Goal: Task Accomplishment & Management: Manage account settings

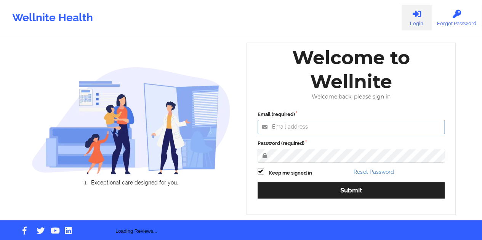
type input "[EMAIL_ADDRESS][DOMAIN_NAME]"
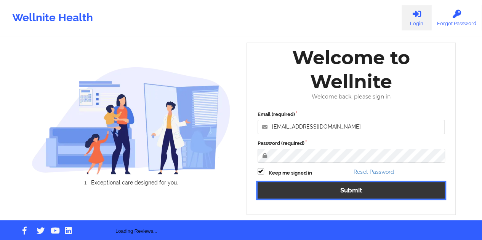
click at [353, 189] on button "Submit" at bounding box center [350, 190] width 187 height 16
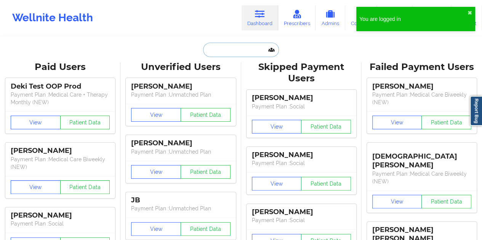
click at [246, 52] on input "text" at bounding box center [240, 50] width 75 height 14
paste input "[PERSON_NAME][EMAIL_ADDRESS][DOMAIN_NAME]"
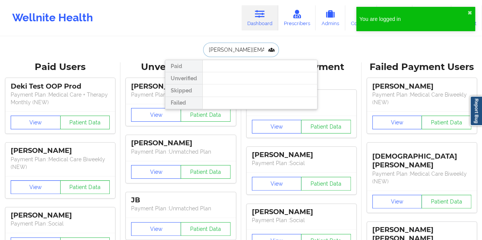
scroll to position [0, 23]
type input "[PERSON_NAME][EMAIL_ADDRESS][DOMAIN_NAME]"
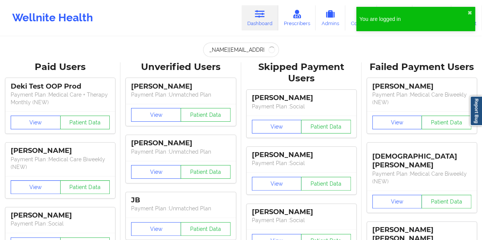
scroll to position [0, 0]
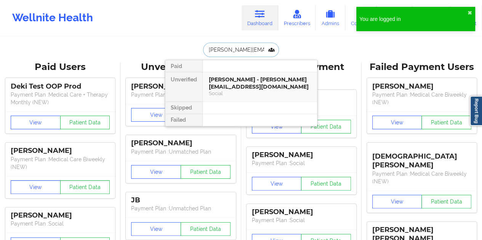
click at [228, 81] on div "[PERSON_NAME] - [PERSON_NAME][EMAIL_ADDRESS][DOMAIN_NAME]" at bounding box center [260, 83] width 102 height 14
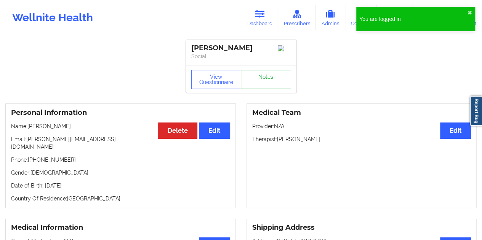
click at [255, 82] on link "Notes" at bounding box center [266, 79] width 50 height 19
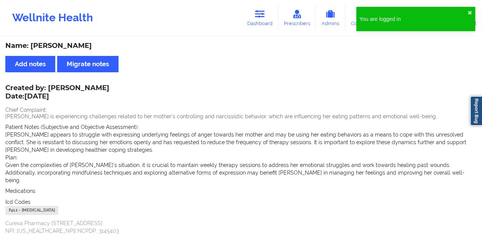
click at [81, 46] on div "Name: [PERSON_NAME]" at bounding box center [240, 46] width 471 height 9
copy div "[PERSON_NAME]"
click at [262, 21] on link "Dashboard" at bounding box center [259, 17] width 37 height 25
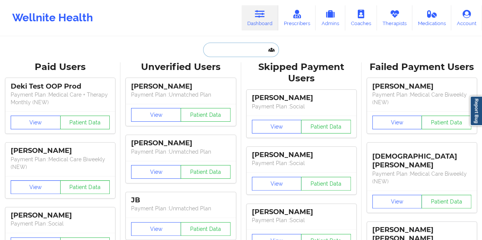
click at [225, 48] on input "text" at bounding box center [240, 50] width 75 height 14
paste input "[EMAIL_ADDRESS][DOMAIN_NAME]"
type input "[EMAIL_ADDRESS][DOMAIN_NAME]"
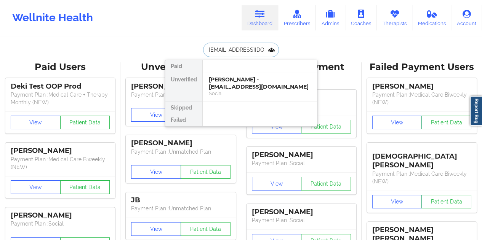
click at [240, 89] on div "[PERSON_NAME] - [EMAIL_ADDRESS][DOMAIN_NAME] Social" at bounding box center [260, 86] width 114 height 29
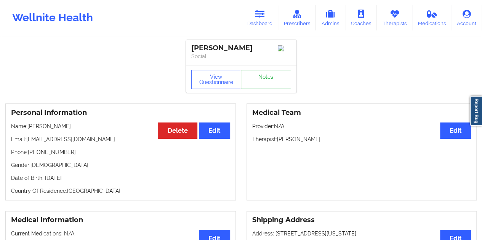
click at [262, 86] on link "Notes" at bounding box center [266, 79] width 50 height 19
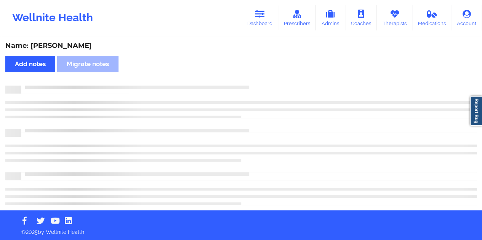
click at [69, 42] on div "Name: [PERSON_NAME]" at bounding box center [240, 46] width 471 height 9
copy div "[PERSON_NAME]"
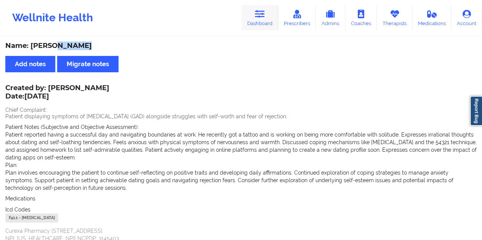
click at [254, 15] on link "Dashboard" at bounding box center [259, 17] width 37 height 25
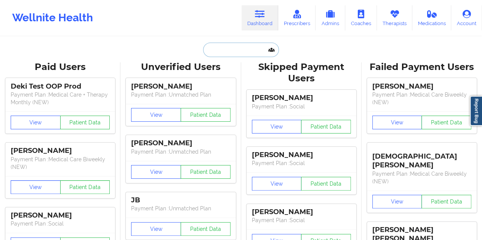
click at [238, 44] on input "text" at bounding box center [240, 50] width 75 height 14
paste input "[EMAIL_ADDRESS][DOMAIN_NAME]"
type input "[EMAIL_ADDRESS][DOMAIN_NAME]"
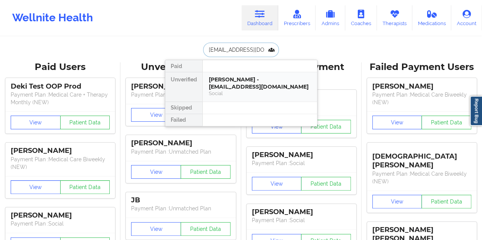
click at [244, 87] on div "[PERSON_NAME] - [EMAIL_ADDRESS][DOMAIN_NAME]" at bounding box center [260, 83] width 102 height 14
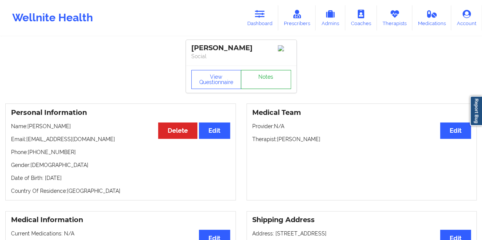
click at [265, 80] on link "Notes" at bounding box center [266, 79] width 50 height 19
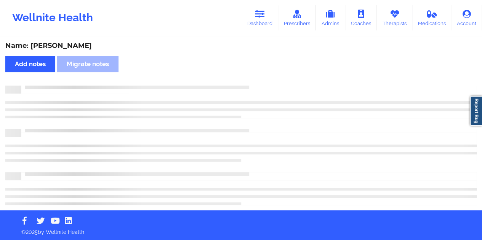
click at [72, 45] on div "Name: [PERSON_NAME]" at bounding box center [240, 46] width 471 height 9
copy div "Steer"
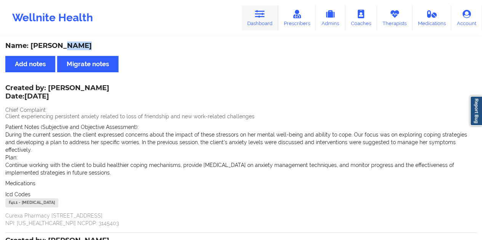
click at [263, 15] on icon at bounding box center [260, 14] width 10 height 8
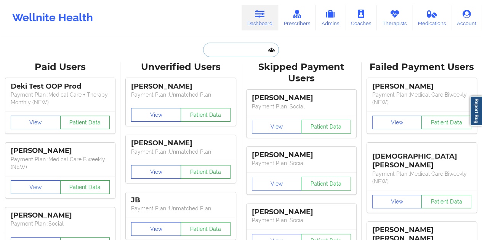
click at [230, 48] on input "text" at bounding box center [240, 50] width 75 height 14
paste input "[PERSON_NAME][EMAIL_ADDRESS][PERSON_NAME][DOMAIN_NAME]"
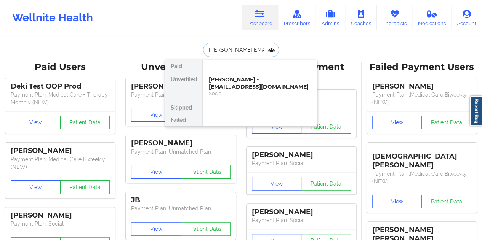
type input "[PERSON_NAME][EMAIL_ADDRESS][PERSON_NAME][DOMAIN_NAME]"
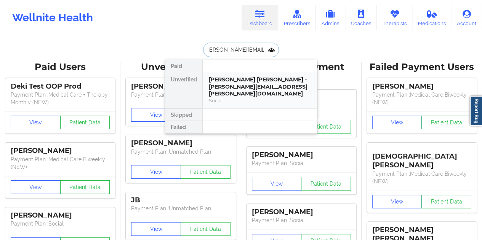
click at [241, 89] on div "[PERSON_NAME] [PERSON_NAME] - [PERSON_NAME][EMAIL_ADDRESS][PERSON_NAME][DOMAIN_…" at bounding box center [260, 86] width 102 height 21
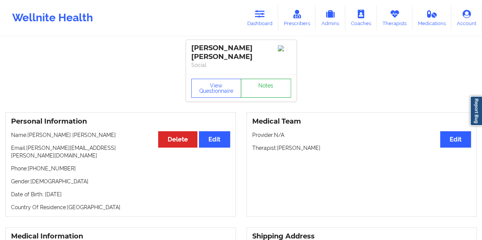
click at [260, 84] on link "Notes" at bounding box center [266, 88] width 50 height 19
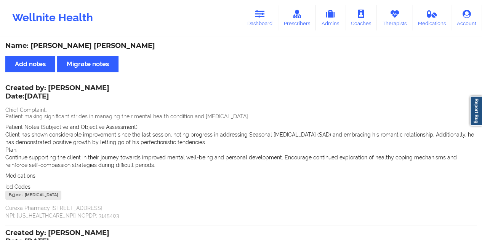
click at [91, 46] on div "Name: [PERSON_NAME] [PERSON_NAME]" at bounding box center [240, 46] width 471 height 9
copy div "Lepelstat"
click at [270, 22] on link "Dashboard" at bounding box center [259, 17] width 37 height 25
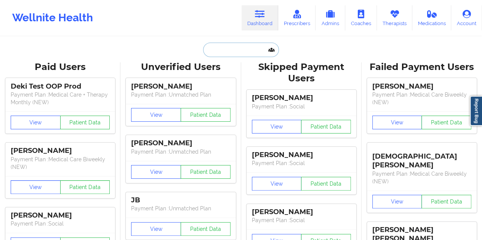
click at [232, 43] on input "text" at bounding box center [240, 50] width 75 height 14
paste input "[EMAIL_ADDRESS][DOMAIN_NAME]"
type input "[EMAIL_ADDRESS][DOMAIN_NAME]"
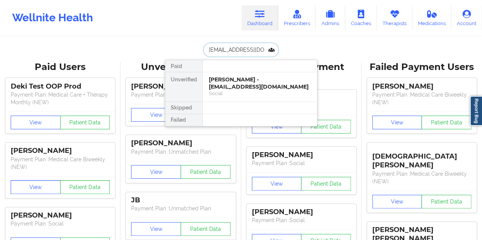
click at [236, 84] on div "[PERSON_NAME] - [EMAIL_ADDRESS][DOMAIN_NAME]" at bounding box center [260, 83] width 102 height 14
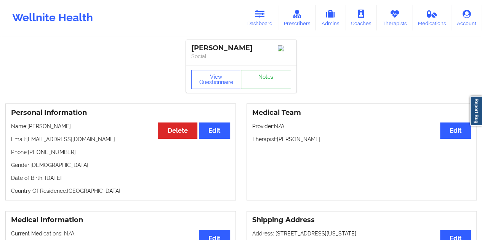
click at [259, 83] on link "Notes" at bounding box center [266, 79] width 50 height 19
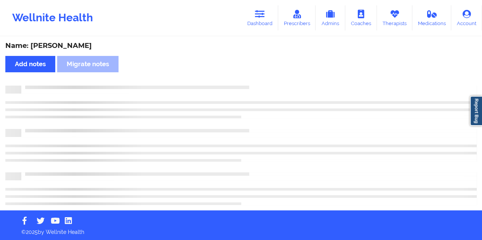
click at [71, 48] on div "Name: [PERSON_NAME]" at bounding box center [240, 46] width 471 height 9
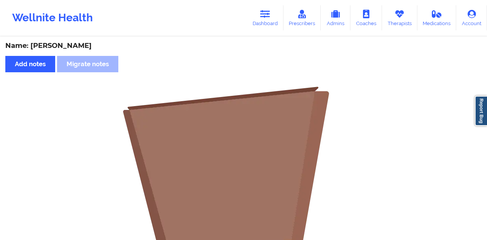
click at [71, 48] on div "Name: [PERSON_NAME]" at bounding box center [243, 46] width 477 height 9
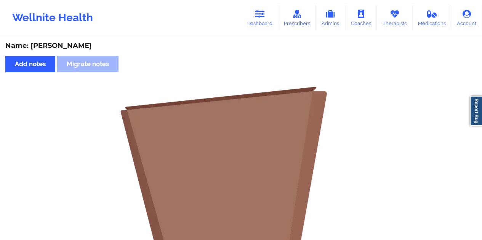
copy div "[PERSON_NAME]"
click at [263, 21] on link "Dashboard" at bounding box center [259, 17] width 37 height 25
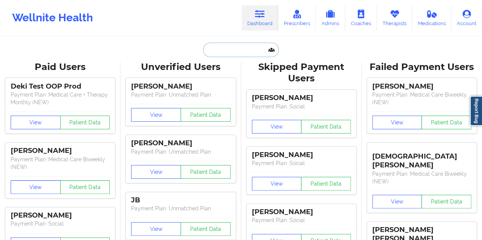
click at [238, 48] on input "text" at bounding box center [240, 50] width 75 height 14
paste input "[PERSON_NAME]"
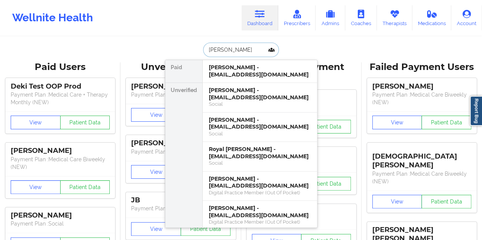
click at [236, 48] on input "[PERSON_NAME]" at bounding box center [240, 50] width 75 height 14
paste input "Royal [PERSON_NAME]"
type input "Royal [PERSON_NAME]"
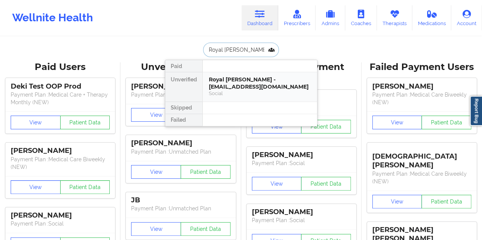
click at [246, 77] on div "Royal [PERSON_NAME] - [EMAIL_ADDRESS][DOMAIN_NAME]" at bounding box center [260, 83] width 102 height 14
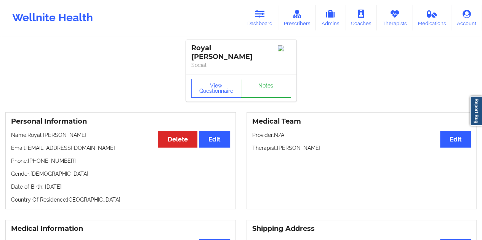
click at [266, 83] on link "Notes" at bounding box center [266, 88] width 50 height 19
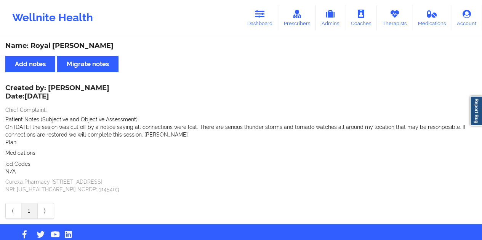
click at [67, 43] on div "Name: Royal [PERSON_NAME]" at bounding box center [240, 46] width 471 height 9
copy div "[PERSON_NAME]"
drag, startPoint x: 257, startPoint y: 6, endPoint x: 256, endPoint y: 18, distance: 12.2
click at [257, 6] on link "Dashboard" at bounding box center [259, 17] width 37 height 25
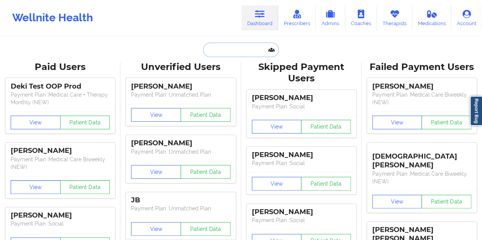
paste input "[EMAIL_ADDRESS][DOMAIN_NAME]"
type input "[EMAIL_ADDRESS][DOMAIN_NAME]"
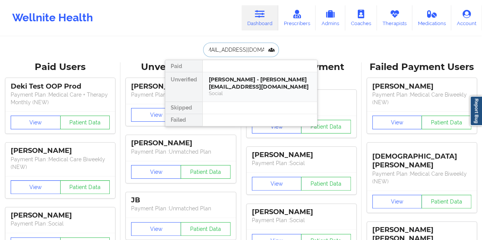
click at [251, 83] on div "[PERSON_NAME] - [PERSON_NAME][EMAIL_ADDRESS][DOMAIN_NAME]" at bounding box center [260, 83] width 102 height 14
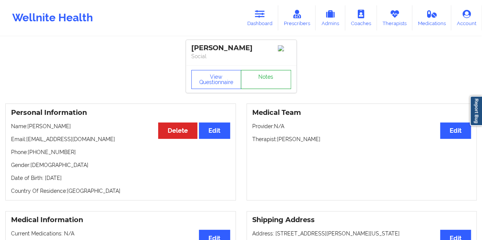
click at [267, 81] on link "Notes" at bounding box center [266, 79] width 50 height 19
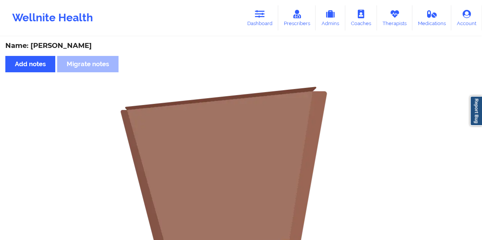
click at [77, 46] on div "Name: [PERSON_NAME]" at bounding box center [240, 46] width 471 height 9
copy div "[PERSON_NAME]"
click at [255, 16] on link "Dashboard" at bounding box center [259, 17] width 37 height 25
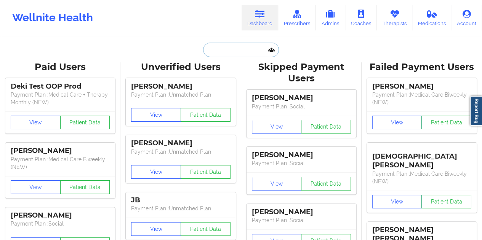
click at [219, 48] on input "text" at bounding box center [240, 50] width 75 height 14
paste input "[EMAIL_ADDRESS][DOMAIN_NAME]"
type input "[EMAIL_ADDRESS][DOMAIN_NAME]"
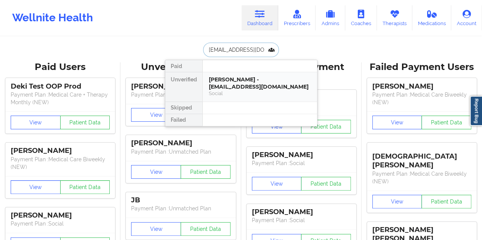
click at [231, 82] on div "[PERSON_NAME] - [EMAIL_ADDRESS][DOMAIN_NAME]" at bounding box center [260, 83] width 102 height 14
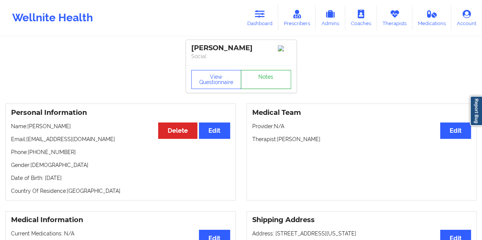
click at [263, 81] on link "Notes" at bounding box center [266, 79] width 50 height 19
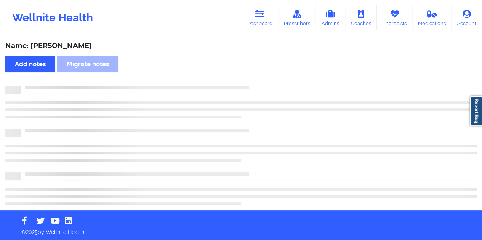
click at [66, 47] on div "Name: [PERSON_NAME]" at bounding box center [240, 46] width 471 height 9
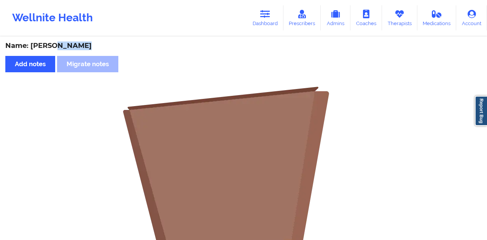
copy div "[PERSON_NAME]"
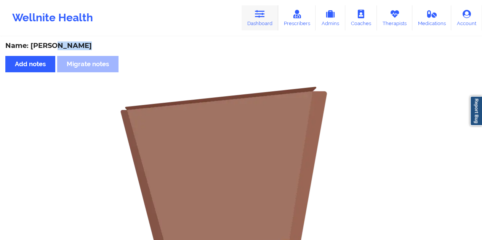
click at [263, 19] on link "Dashboard" at bounding box center [259, 17] width 37 height 25
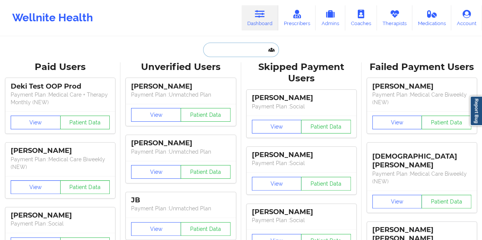
click at [228, 50] on input "text" at bounding box center [240, 50] width 75 height 14
paste input "[DOMAIN_NAME][EMAIL_ADDRESS][DOMAIN_NAME]"
type input "[DOMAIN_NAME][EMAIL_ADDRESS][DOMAIN_NAME]"
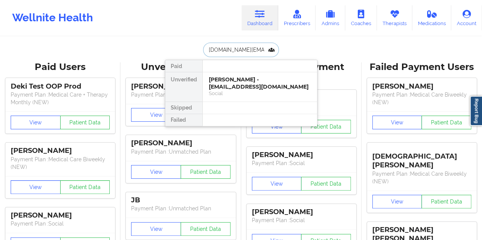
scroll to position [0, 3]
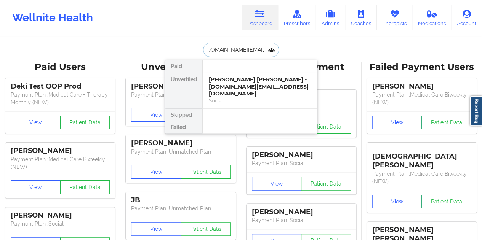
click at [236, 83] on div "[PERSON_NAME] [PERSON_NAME] - [DOMAIN_NAME][EMAIL_ADDRESS][DOMAIN_NAME]" at bounding box center [260, 86] width 102 height 21
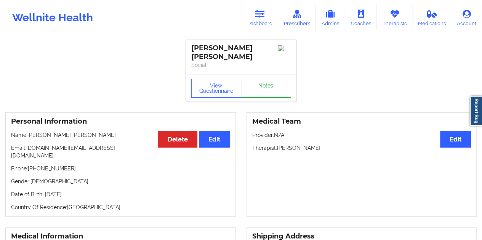
click at [259, 83] on link "Notes" at bounding box center [266, 88] width 50 height 19
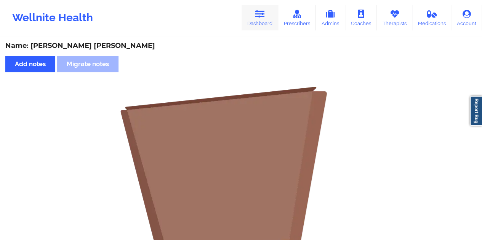
click at [267, 18] on link "Dashboard" at bounding box center [259, 17] width 37 height 25
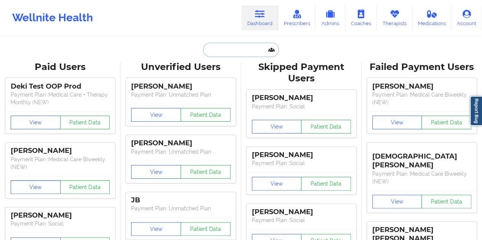
click at [227, 51] on input "text" at bounding box center [240, 50] width 75 height 14
paste input "[EMAIL_ADDRESS][DOMAIN_NAME]"
type input "[EMAIL_ADDRESS][DOMAIN_NAME]"
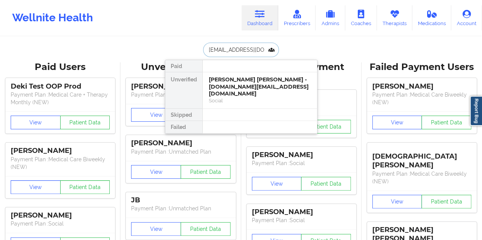
scroll to position [0, 8]
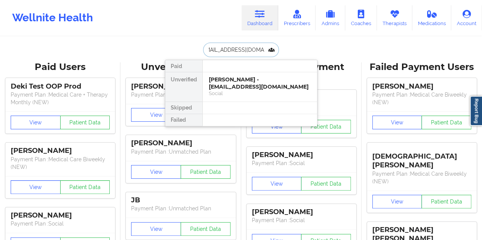
click at [230, 88] on div "[PERSON_NAME] - [EMAIL_ADDRESS][DOMAIN_NAME]" at bounding box center [260, 83] width 102 height 14
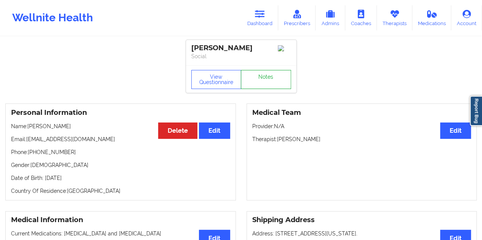
click at [265, 80] on link "Notes" at bounding box center [266, 79] width 50 height 19
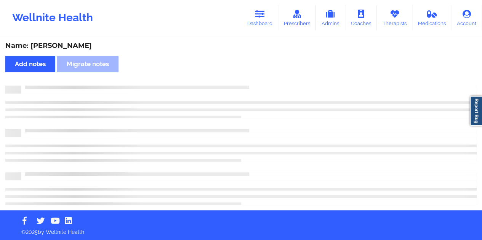
click at [70, 46] on div "Name: [PERSON_NAME]" at bounding box center [240, 46] width 471 height 9
copy div "Vergara"
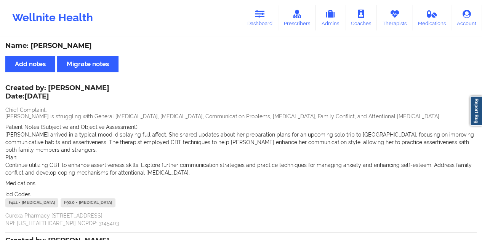
drag, startPoint x: 269, startPoint y: 16, endPoint x: 257, endPoint y: 34, distance: 21.1
click at [269, 16] on link "Dashboard" at bounding box center [259, 17] width 37 height 25
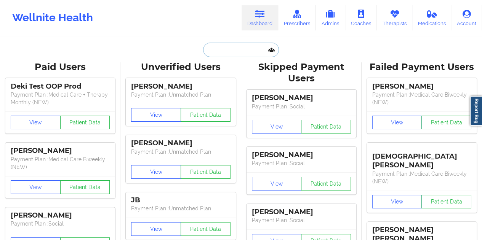
click at [235, 50] on input "text" at bounding box center [240, 50] width 75 height 14
paste input "[EMAIL_ADDRESS][DOMAIN_NAME]"
type input "[EMAIL_ADDRESS][DOMAIN_NAME]"
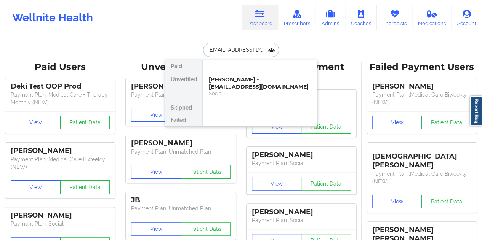
click at [235, 84] on div "[PERSON_NAME] - [EMAIL_ADDRESS][DOMAIN_NAME]" at bounding box center [260, 83] width 102 height 14
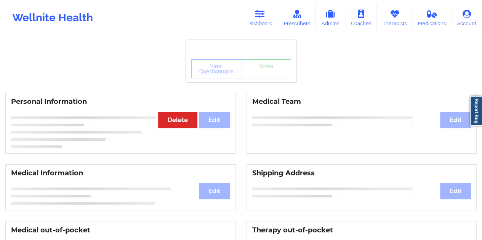
click at [258, 78] on link "Notes" at bounding box center [266, 68] width 50 height 19
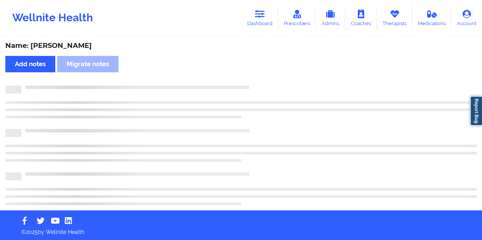
click at [67, 43] on div "Name: [PERSON_NAME]" at bounding box center [240, 46] width 471 height 9
copy div "Resper"
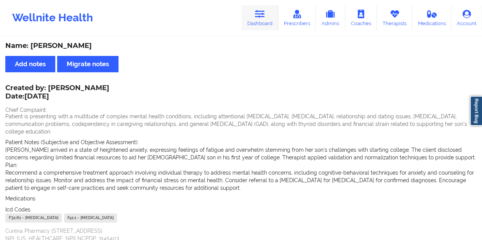
click at [263, 18] on icon at bounding box center [260, 14] width 10 height 8
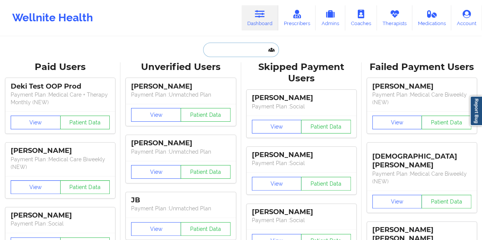
click at [231, 48] on input "text" at bounding box center [240, 50] width 75 height 14
paste input "[EMAIL_ADDRESS][DOMAIN_NAME]"
type input "[EMAIL_ADDRESS][DOMAIN_NAME]"
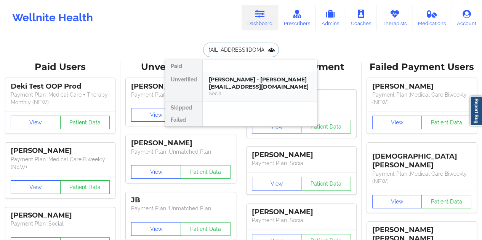
click at [249, 90] on div "Social" at bounding box center [260, 93] width 102 height 6
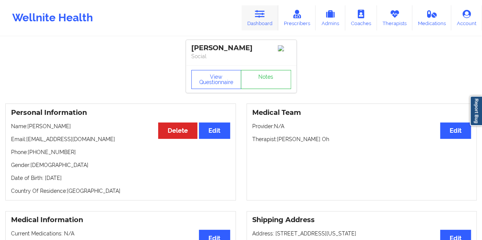
click at [260, 21] on link "Dashboard" at bounding box center [259, 17] width 37 height 25
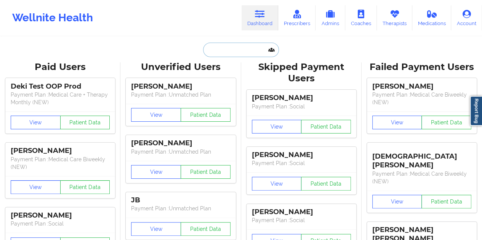
click at [218, 45] on input "text" at bounding box center [240, 50] width 75 height 14
paste input "[EMAIL_ADDRESS][DOMAIN_NAME]"
type input "[EMAIL_ADDRESS][DOMAIN_NAME]"
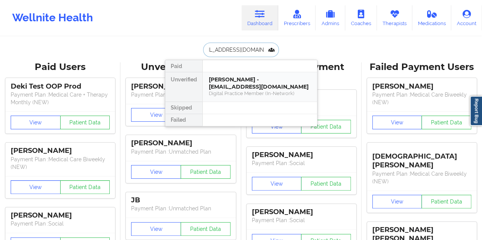
click at [244, 86] on div "[PERSON_NAME] - [EMAIL_ADDRESS][DOMAIN_NAME]" at bounding box center [260, 83] width 102 height 14
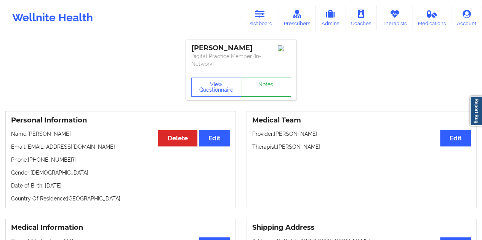
click at [262, 82] on link "Notes" at bounding box center [266, 87] width 50 height 19
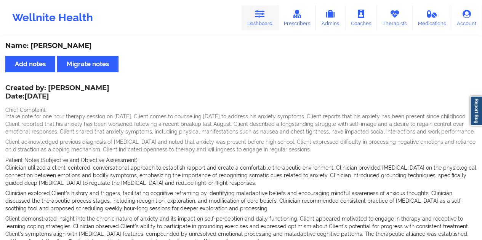
click at [264, 22] on link "Dashboard" at bounding box center [259, 17] width 37 height 25
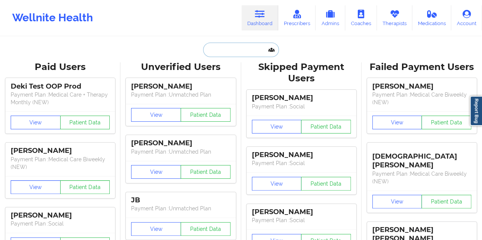
click at [227, 47] on input "text" at bounding box center [240, 50] width 75 height 14
paste input "[EMAIL_ADDRESS][DOMAIN_NAME]"
type input "[EMAIL_ADDRESS][DOMAIN_NAME]"
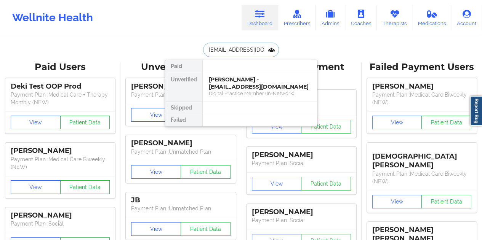
scroll to position [0, 1]
click at [240, 81] on div "[PERSON_NAME] - [EMAIL_ADDRESS][DOMAIN_NAME]" at bounding box center [260, 83] width 102 height 14
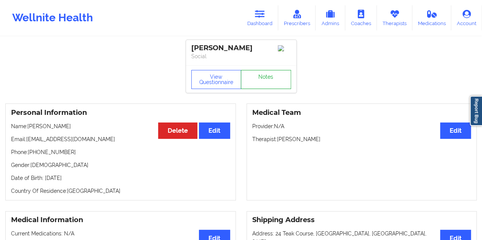
click at [253, 82] on link "Notes" at bounding box center [266, 79] width 50 height 19
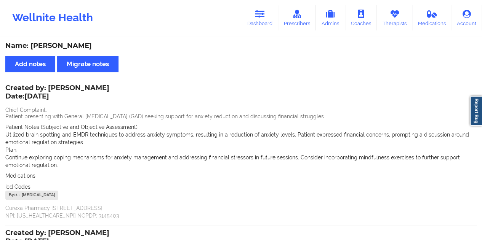
click at [85, 46] on div "Name: [PERSON_NAME]" at bounding box center [240, 46] width 471 height 9
click at [272, 28] on link "Dashboard" at bounding box center [259, 17] width 37 height 25
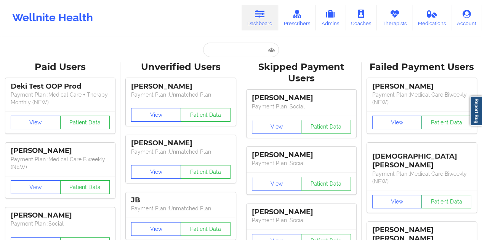
click at [230, 45] on input "text" at bounding box center [240, 50] width 75 height 14
paste input "[EMAIL_ADDRESS][DOMAIN_NAME]"
type input "[EMAIL_ADDRESS][DOMAIN_NAME]"
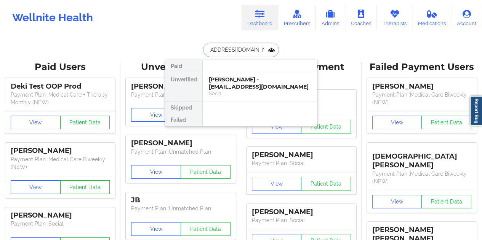
click at [248, 85] on div "[PERSON_NAME] - [EMAIL_ADDRESS][DOMAIN_NAME]" at bounding box center [260, 83] width 102 height 14
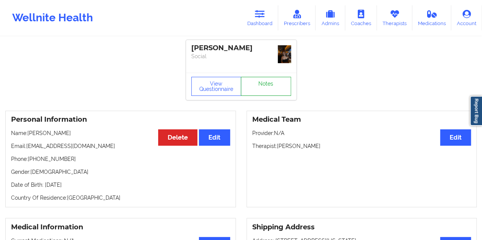
click at [254, 85] on link "Notes" at bounding box center [266, 86] width 50 height 19
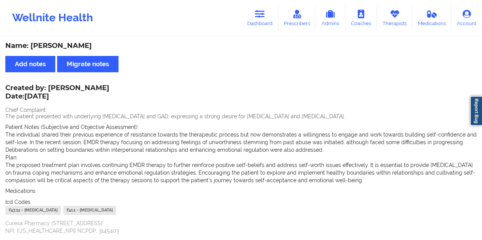
click at [75, 43] on div "Name: [PERSON_NAME]" at bounding box center [240, 46] width 471 height 9
click at [74, 43] on div "Name: [PERSON_NAME]" at bounding box center [240, 46] width 471 height 9
click at [248, 22] on link "Dashboard" at bounding box center [259, 17] width 37 height 25
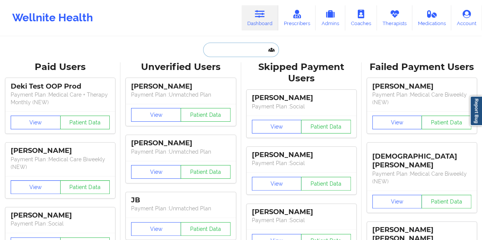
click at [226, 53] on input "text" at bounding box center [240, 50] width 75 height 14
paste input "[EMAIL_ADDRESS][DOMAIN_NAME]"
type input "[EMAIL_ADDRESS][DOMAIN_NAME]"
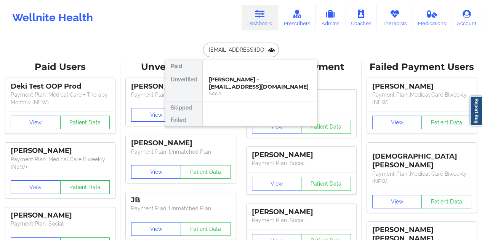
scroll to position [0, 2]
click at [236, 81] on div "[PERSON_NAME] - [EMAIL_ADDRESS][DOMAIN_NAME]" at bounding box center [260, 83] width 102 height 14
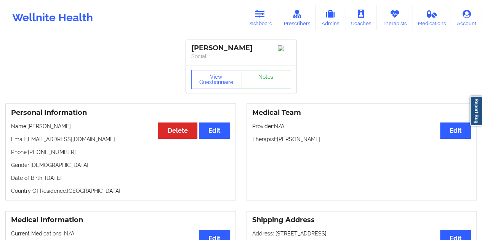
click at [259, 80] on link "Notes" at bounding box center [266, 79] width 50 height 19
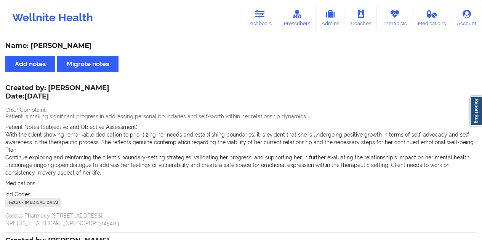
click at [72, 44] on div "Name: [PERSON_NAME]" at bounding box center [240, 46] width 471 height 9
drag, startPoint x: 49, startPoint y: 86, endPoint x: 99, endPoint y: 88, distance: 50.3
click at [99, 88] on div "Created by: [PERSON_NAME] Date: [DATE]" at bounding box center [57, 93] width 104 height 18
click at [269, 12] on link "Dashboard" at bounding box center [259, 17] width 37 height 25
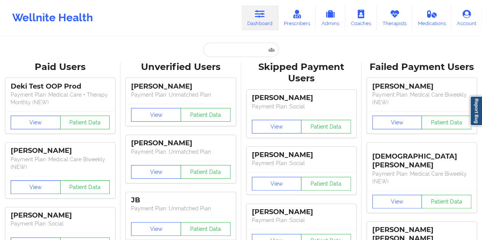
click at [233, 49] on input "text" at bounding box center [240, 50] width 75 height 14
paste input "[EMAIL_ADDRESS][DOMAIN_NAME]"
type input "[EMAIL_ADDRESS][DOMAIN_NAME]"
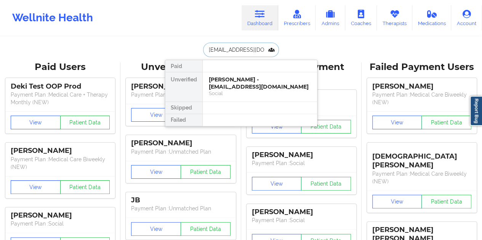
scroll to position [0, 5]
click at [239, 83] on div "[PERSON_NAME] - [PERSON_NAME][EMAIL_ADDRESS][DOMAIN_NAME]" at bounding box center [260, 83] width 102 height 14
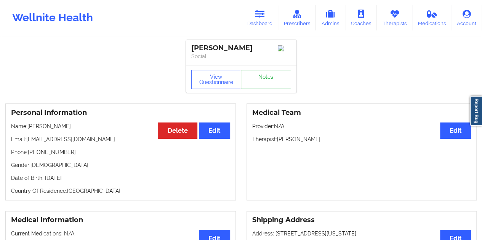
click at [262, 80] on link "Notes" at bounding box center [266, 79] width 50 height 19
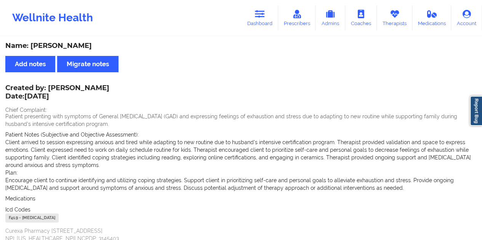
click at [67, 46] on div "Name: [PERSON_NAME]" at bounding box center [240, 46] width 471 height 9
click at [68, 46] on div "Name: [PERSON_NAME]" at bounding box center [240, 46] width 471 height 9
click at [258, 18] on icon at bounding box center [260, 14] width 10 height 8
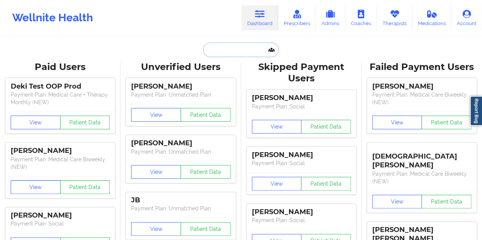
click at [233, 50] on input "text" at bounding box center [240, 50] width 75 height 14
paste input "[EMAIL_ADDRESS][DOMAIN_NAME]"
type input "[EMAIL_ADDRESS][DOMAIN_NAME]"
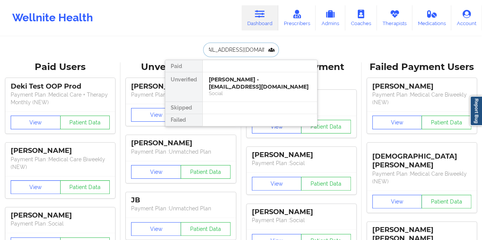
click at [232, 89] on div "[PERSON_NAME] - [EMAIL_ADDRESS][DOMAIN_NAME]" at bounding box center [260, 83] width 102 height 14
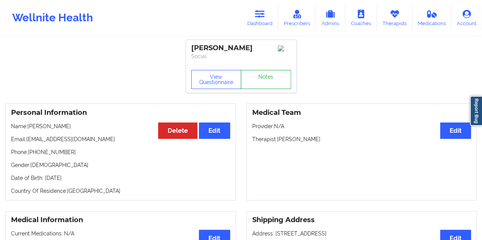
click at [255, 80] on link "Notes" at bounding box center [266, 79] width 50 height 19
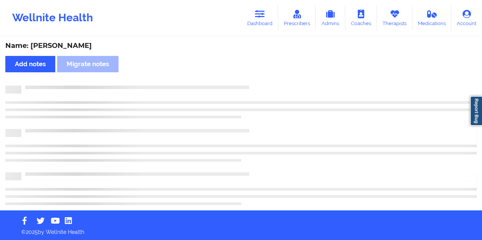
click at [67, 41] on div "Name: [PERSON_NAME] Add notes Migrate notes" at bounding box center [241, 123] width 482 height 173
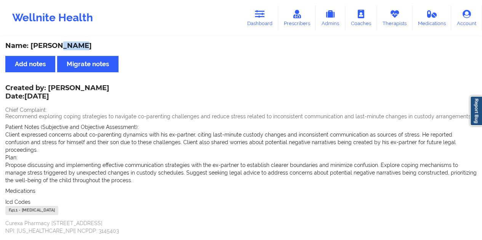
drag, startPoint x: 50, startPoint y: 88, endPoint x: 117, endPoint y: 91, distance: 67.5
click at [109, 91] on div "Created by: [PERSON_NAME] Date: [DATE]" at bounding box center [57, 93] width 104 height 18
click at [265, 15] on icon at bounding box center [260, 14] width 10 height 8
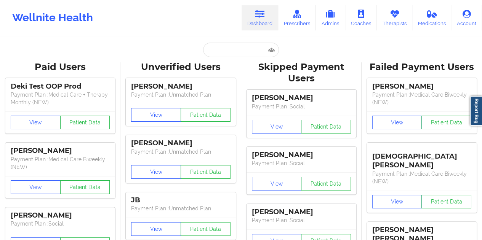
click at [238, 48] on input "text" at bounding box center [240, 50] width 75 height 14
paste input "[EMAIL_ADDRESS][DOMAIN_NAME]"
type input "[EMAIL_ADDRESS][DOMAIN_NAME]"
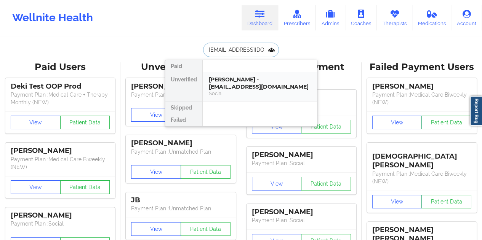
click at [237, 88] on div "[PERSON_NAME] - [EMAIL_ADDRESS][DOMAIN_NAME]" at bounding box center [260, 83] width 102 height 14
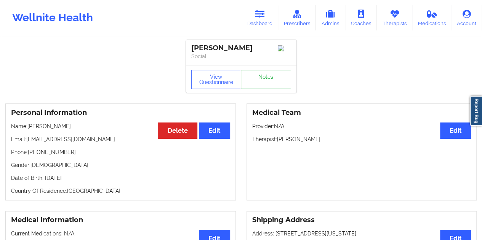
click at [275, 80] on link "Notes" at bounding box center [266, 79] width 50 height 19
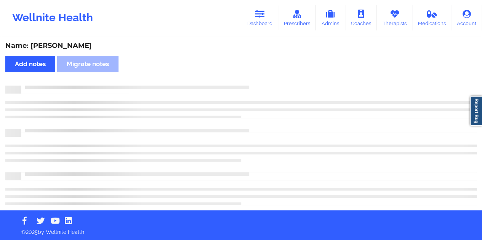
click at [78, 48] on div "Name: [PERSON_NAME]" at bounding box center [240, 46] width 471 height 9
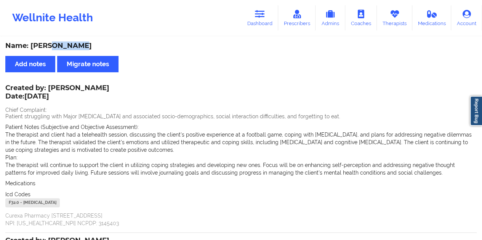
click at [78, 48] on div "Name: [PERSON_NAME]" at bounding box center [240, 46] width 471 height 9
click at [251, 19] on link "Dashboard" at bounding box center [259, 17] width 37 height 25
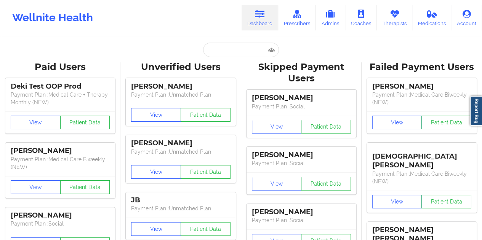
drag, startPoint x: 251, startPoint y: 41, endPoint x: 248, endPoint y: 47, distance: 6.8
click at [248, 47] on input "text" at bounding box center [240, 50] width 75 height 14
paste input "[PERSON_NAME][EMAIL_ADDRESS][DOMAIN_NAME]"
type input "[PERSON_NAME][EMAIL_ADDRESS][DOMAIN_NAME]"
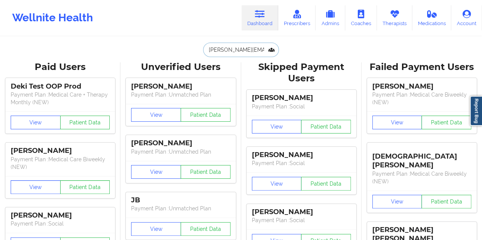
scroll to position [0, 13]
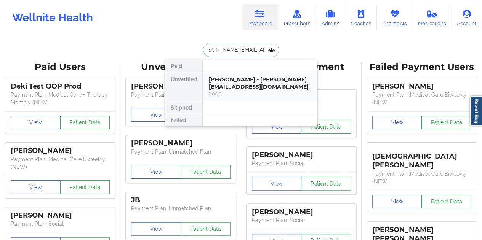
click at [250, 85] on div "[PERSON_NAME] - [PERSON_NAME][EMAIL_ADDRESS][DOMAIN_NAME]" at bounding box center [260, 83] width 102 height 14
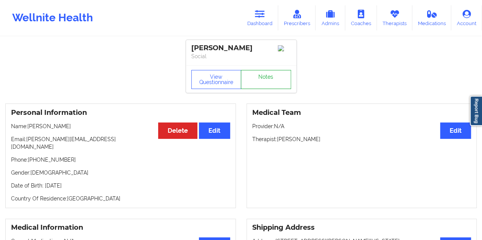
click at [270, 79] on link "Notes" at bounding box center [266, 79] width 50 height 19
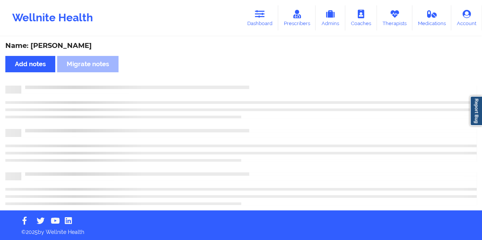
click at [77, 47] on div "Name: [PERSON_NAME]" at bounding box center [240, 46] width 471 height 9
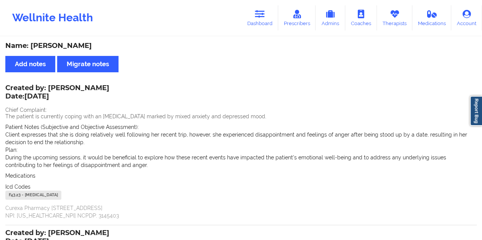
drag, startPoint x: 262, startPoint y: 13, endPoint x: 259, endPoint y: 32, distance: 18.6
click at [262, 13] on icon at bounding box center [260, 14] width 10 height 8
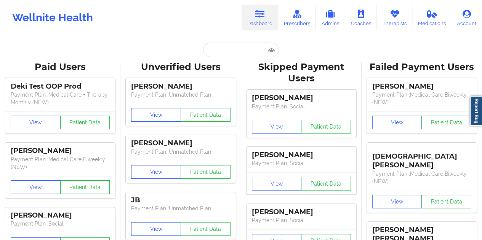
click at [241, 48] on input "text" at bounding box center [240, 50] width 75 height 14
paste input "[EMAIL_ADDRESS][DOMAIN_NAME]"
type input "[EMAIL_ADDRESS][DOMAIN_NAME]"
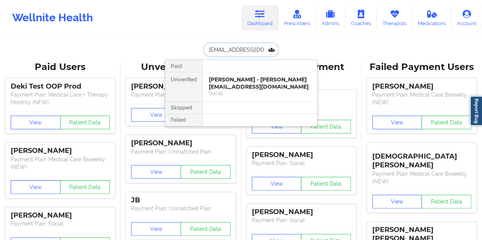
scroll to position [0, 5]
click at [234, 88] on div "[PERSON_NAME] - [EMAIL_ADDRESS][DOMAIN_NAME]" at bounding box center [260, 83] width 102 height 14
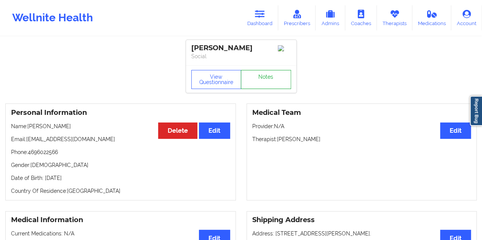
click at [268, 80] on link "Notes" at bounding box center [266, 79] width 50 height 19
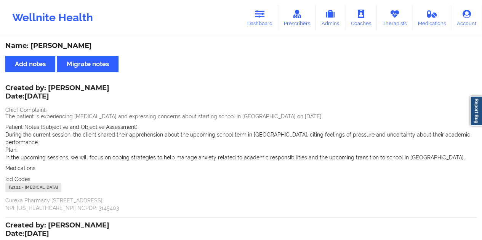
click at [93, 49] on div "Name: [PERSON_NAME]" at bounding box center [240, 46] width 471 height 9
drag, startPoint x: 256, startPoint y: 13, endPoint x: 254, endPoint y: 23, distance: 10.4
click at [256, 13] on icon at bounding box center [260, 14] width 10 height 8
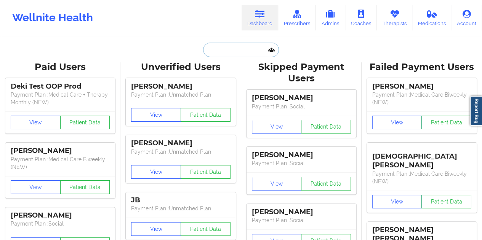
click at [242, 47] on input "text" at bounding box center [240, 50] width 75 height 14
paste input "[EMAIL_ADDRESS][DOMAIN_NAME]"
type input "[EMAIL_ADDRESS][DOMAIN_NAME]"
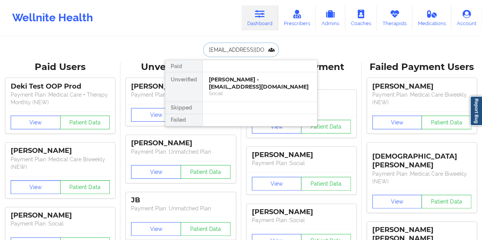
scroll to position [0, 7]
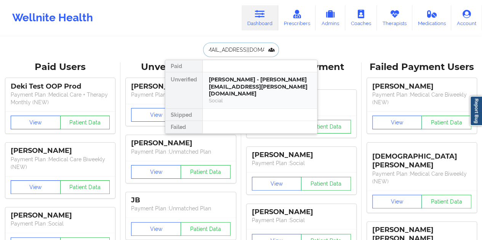
click at [227, 83] on div "[PERSON_NAME] - [PERSON_NAME][EMAIL_ADDRESS][PERSON_NAME][DOMAIN_NAME]" at bounding box center [260, 86] width 102 height 21
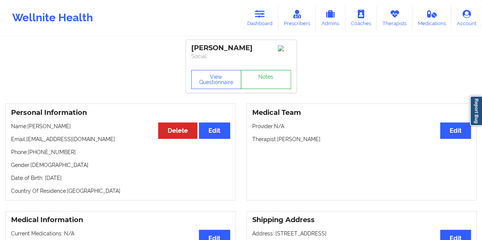
click at [273, 88] on link "Notes" at bounding box center [266, 79] width 50 height 19
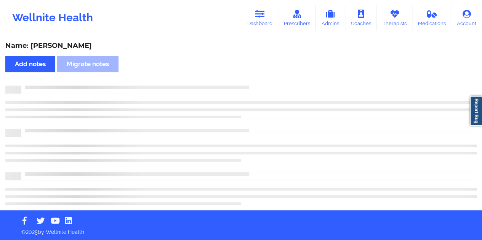
click at [83, 47] on div "Name: [PERSON_NAME]" at bounding box center [240, 46] width 471 height 9
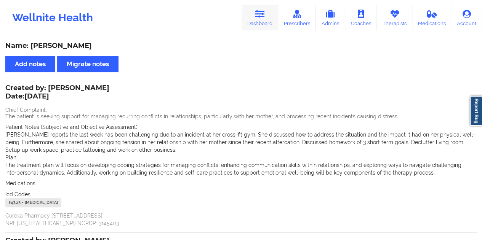
click at [267, 19] on link "Dashboard" at bounding box center [259, 17] width 37 height 25
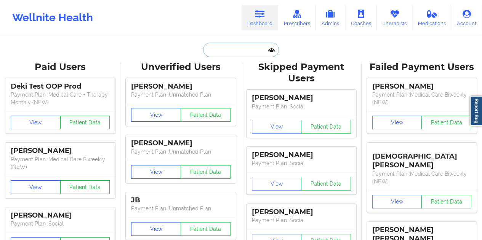
click at [239, 51] on input "text" at bounding box center [240, 50] width 75 height 14
paste input "[EMAIL_ADDRESS][DOMAIN_NAME]"
type input "[EMAIL_ADDRESS][DOMAIN_NAME]"
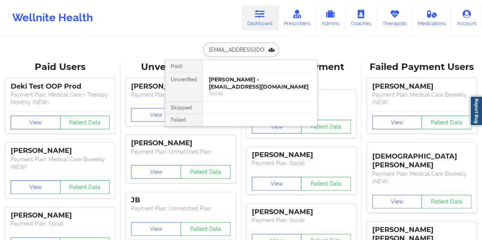
click at [236, 92] on div "Social" at bounding box center [260, 93] width 102 height 6
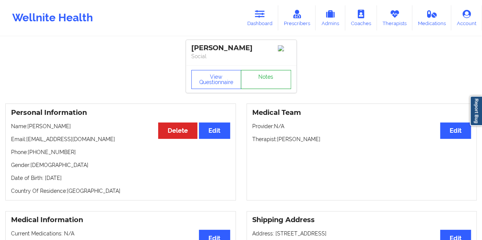
click at [260, 82] on link "Notes" at bounding box center [266, 79] width 50 height 19
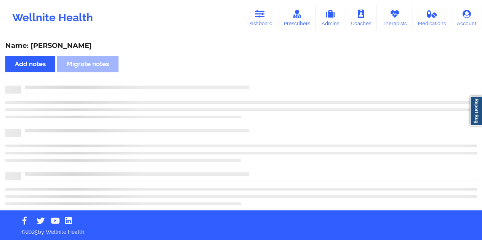
click at [73, 47] on div "Name: [PERSON_NAME]" at bounding box center [240, 46] width 471 height 9
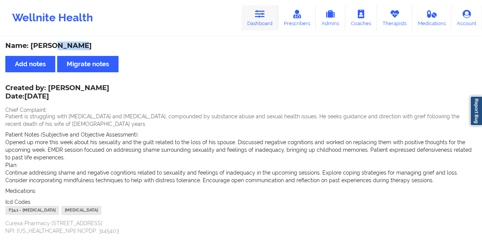
click at [259, 15] on icon at bounding box center [260, 14] width 10 height 8
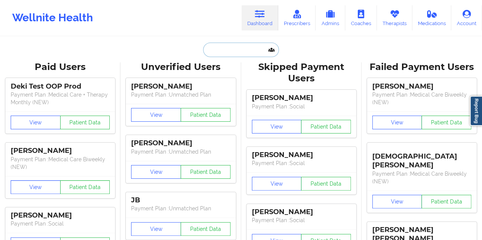
click at [237, 51] on input "text" at bounding box center [240, 50] width 75 height 14
paste input "[PERSON_NAME][EMAIL_ADDRESS][DOMAIN_NAME]"
type input "[PERSON_NAME][EMAIL_ADDRESS][DOMAIN_NAME]"
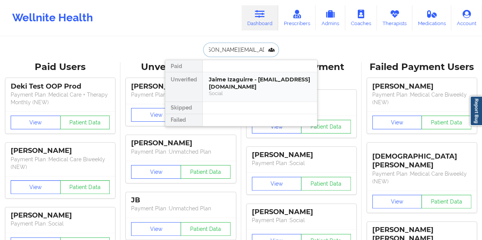
click at [233, 89] on div "Jaime Izaguirre - [EMAIL_ADDRESS][DOMAIN_NAME]" at bounding box center [260, 83] width 102 height 14
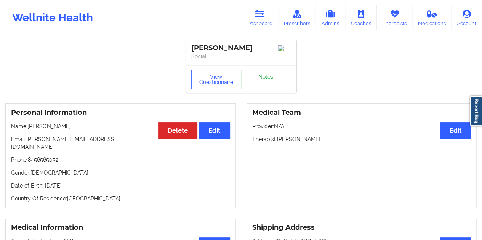
click at [260, 83] on link "Notes" at bounding box center [266, 79] width 50 height 19
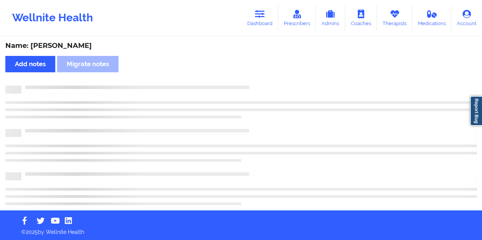
click at [70, 45] on div "Name: [PERSON_NAME]" at bounding box center [240, 46] width 471 height 9
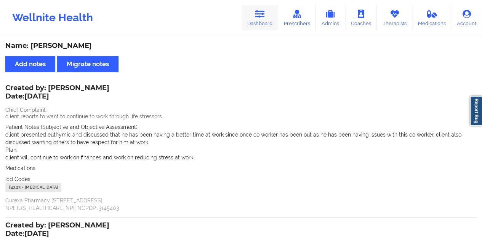
click at [263, 24] on link "Dashboard" at bounding box center [259, 17] width 37 height 25
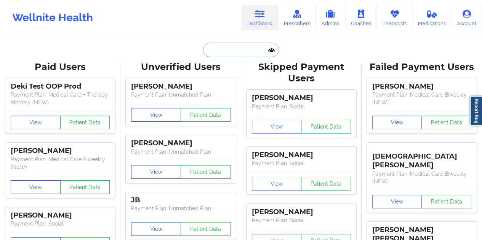
drag, startPoint x: 263, startPoint y: 24, endPoint x: 240, endPoint y: 46, distance: 32.0
click at [240, 46] on input "text" at bounding box center [240, 50] width 75 height 14
paste input "[EMAIL_ADDRESS][DOMAIN_NAME]"
type input "[EMAIL_ADDRESS][DOMAIN_NAME]"
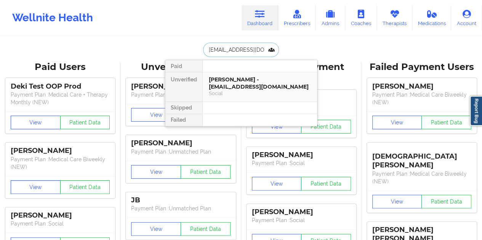
click at [238, 85] on div "[PERSON_NAME] - [EMAIL_ADDRESS][DOMAIN_NAME]" at bounding box center [260, 83] width 102 height 14
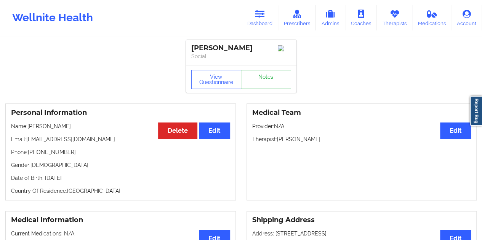
click at [260, 78] on link "Notes" at bounding box center [266, 79] width 50 height 19
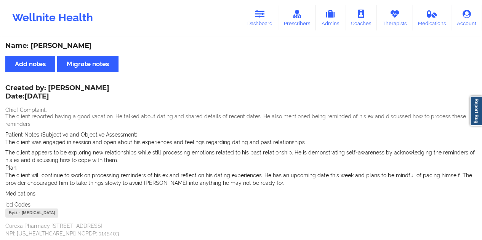
click at [80, 46] on div "Name: [PERSON_NAME]" at bounding box center [240, 46] width 471 height 9
drag, startPoint x: 49, startPoint y: 86, endPoint x: 105, endPoint y: 89, distance: 56.4
click at [105, 89] on div "Created by: [PERSON_NAME] Date: [DATE]" at bounding box center [57, 93] width 104 height 18
click at [266, 18] on link "Dashboard" at bounding box center [259, 17] width 37 height 25
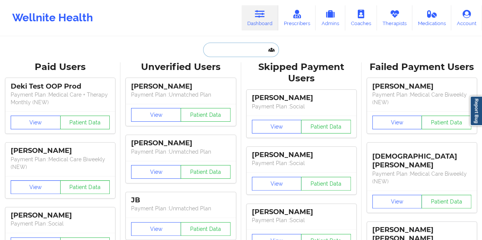
click at [235, 47] on input "text" at bounding box center [240, 50] width 75 height 14
paste input "[EMAIL_ADDRESS][DOMAIN_NAME]"
type input "[EMAIL_ADDRESS][DOMAIN_NAME]"
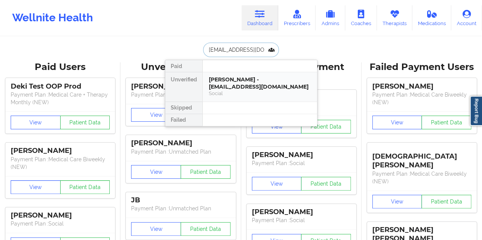
click at [234, 84] on div "[PERSON_NAME] - [EMAIL_ADDRESS][DOMAIN_NAME]" at bounding box center [260, 83] width 102 height 14
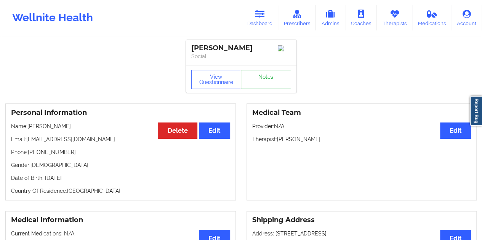
click at [266, 77] on link "Notes" at bounding box center [266, 79] width 50 height 19
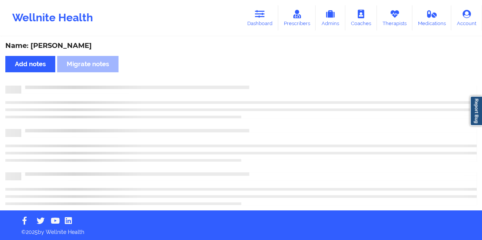
click at [77, 46] on div "Name: [PERSON_NAME]" at bounding box center [240, 46] width 471 height 9
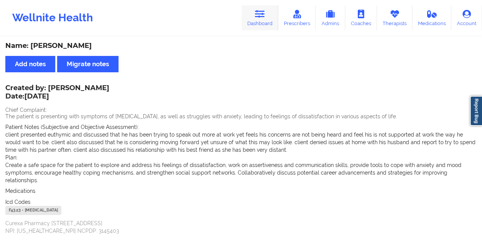
click at [273, 21] on link "Dashboard" at bounding box center [259, 17] width 37 height 25
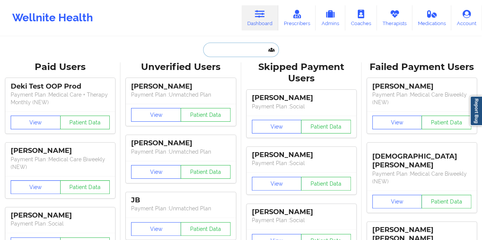
click at [220, 53] on input "text" at bounding box center [240, 50] width 75 height 14
paste input "[EMAIL_ADDRESS][DOMAIN_NAME]"
type input "[EMAIL_ADDRESS][DOMAIN_NAME]"
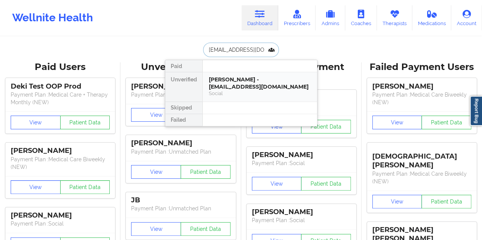
drag, startPoint x: 246, startPoint y: 95, endPoint x: 241, endPoint y: 91, distance: 6.8
click at [241, 91] on div "Social" at bounding box center [260, 93] width 102 height 6
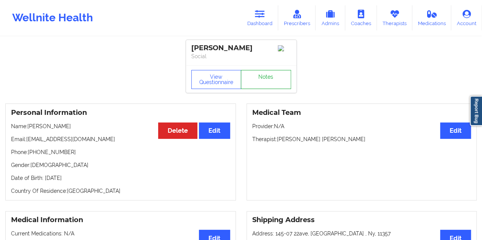
click at [264, 83] on link "Notes" at bounding box center [266, 79] width 50 height 19
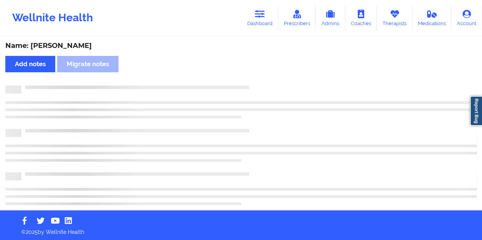
click at [67, 49] on div "Name: [PERSON_NAME]" at bounding box center [240, 46] width 471 height 9
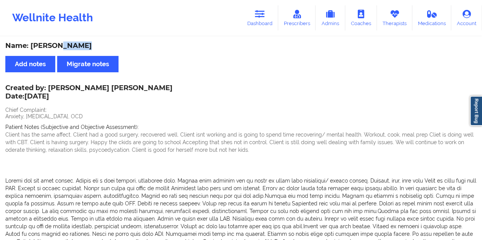
scroll to position [76, 0]
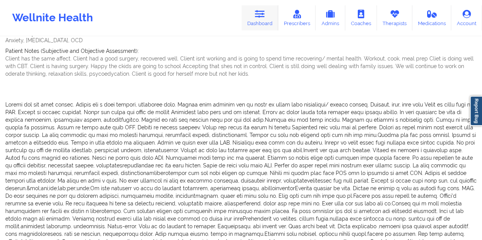
click at [267, 30] on link "Dashboard" at bounding box center [259, 17] width 37 height 25
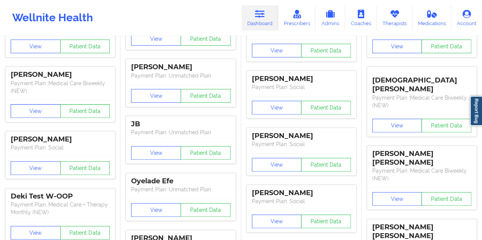
click at [225, 49] on div "View Patient Data" at bounding box center [181, 39] width 110 height 22
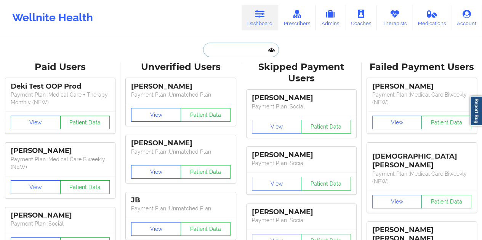
click at [231, 48] on input "text" at bounding box center [240, 50] width 75 height 14
paste input "[EMAIL_ADDRESS][DOMAIN_NAME]"
type input "[EMAIL_ADDRESS][DOMAIN_NAME]"
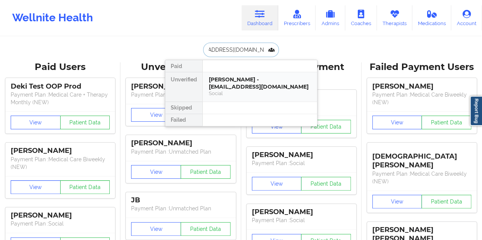
click at [232, 80] on div "[PERSON_NAME] - [EMAIL_ADDRESS][DOMAIN_NAME]" at bounding box center [260, 83] width 102 height 14
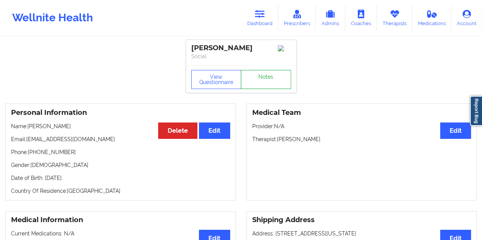
click at [266, 80] on link "Notes" at bounding box center [266, 79] width 50 height 19
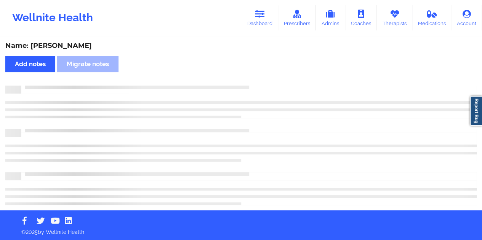
click at [86, 47] on div "Name: [PERSON_NAME]" at bounding box center [240, 46] width 471 height 9
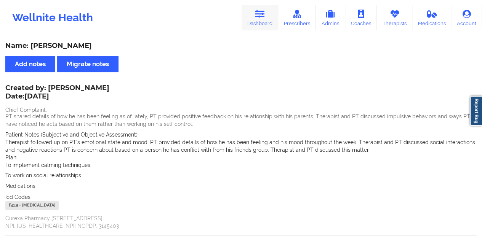
click at [273, 19] on link "Dashboard" at bounding box center [259, 17] width 37 height 25
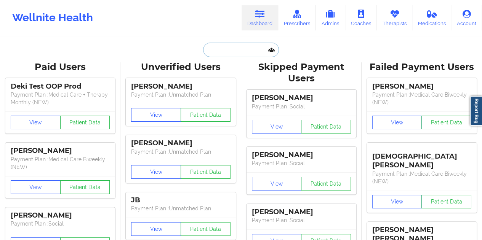
click at [233, 51] on input "text" at bounding box center [240, 50] width 75 height 14
paste input "[EMAIL_ADDRESS][DOMAIN_NAME]"
type input "[EMAIL_ADDRESS][DOMAIN_NAME]"
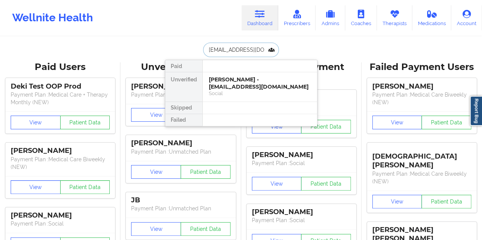
scroll to position [0, 3]
click at [250, 87] on div "[PERSON_NAME] - [EMAIL_ADDRESS][DOMAIN_NAME]" at bounding box center [260, 83] width 102 height 14
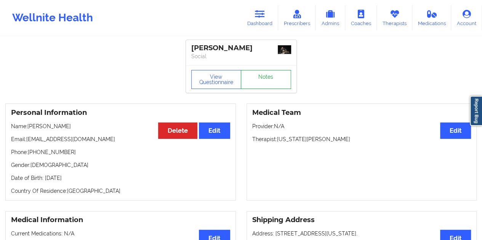
click at [260, 83] on link "Notes" at bounding box center [266, 79] width 50 height 19
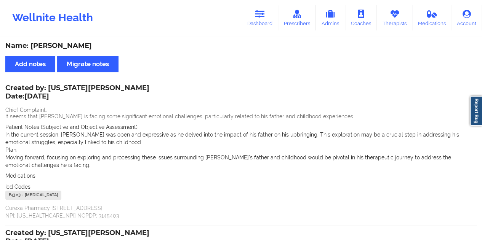
click at [267, 33] on div "Wellnite Health Dashboard Prescribers Admins Coaches Therapists Medications Acc…" at bounding box center [241, 18] width 482 height 30
click at [261, 19] on link "Dashboard" at bounding box center [259, 17] width 37 height 25
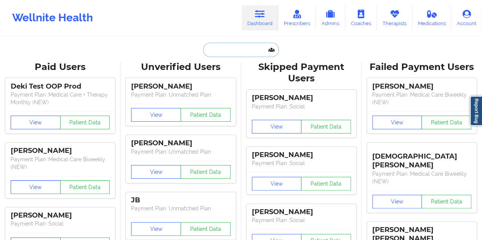
click at [241, 49] on input "text" at bounding box center [240, 50] width 75 height 14
paste input "[EMAIL_ADDRESS][DOMAIN_NAME]"
type input "[EMAIL_ADDRESS][DOMAIN_NAME]"
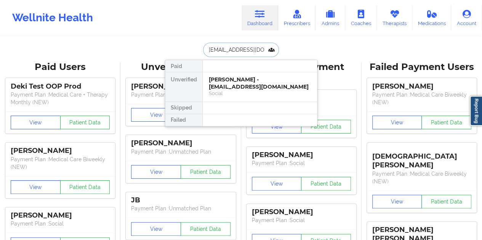
scroll to position [0, 2]
click at [234, 82] on div "[PERSON_NAME] - [EMAIL_ADDRESS][DOMAIN_NAME]" at bounding box center [260, 83] width 102 height 14
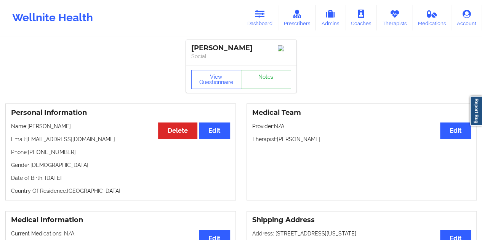
click at [258, 84] on link "Notes" at bounding box center [266, 79] width 50 height 19
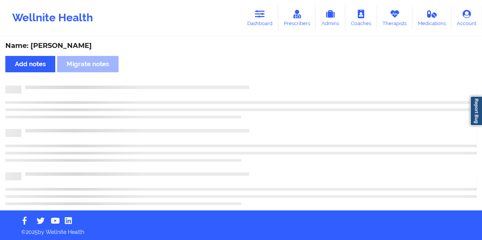
click at [70, 45] on div "Name: [PERSON_NAME]" at bounding box center [240, 46] width 471 height 9
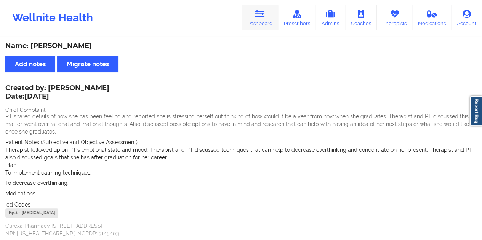
click at [270, 23] on link "Dashboard" at bounding box center [259, 17] width 37 height 25
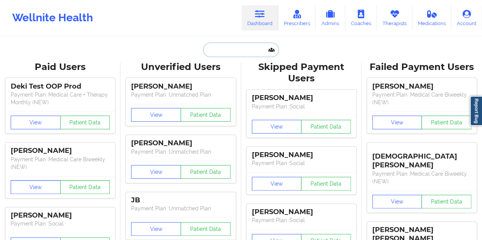
click at [230, 45] on input "text" at bounding box center [240, 50] width 75 height 14
paste input "[EMAIL_ADDRESS][DOMAIN_NAME]"
type input "[EMAIL_ADDRESS][DOMAIN_NAME]"
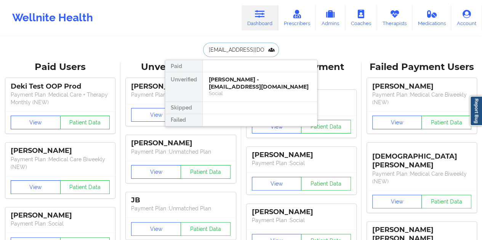
scroll to position [0, 7]
click at [241, 83] on div "[PERSON_NAME] - [EMAIL_ADDRESS][DOMAIN_NAME]" at bounding box center [260, 83] width 102 height 14
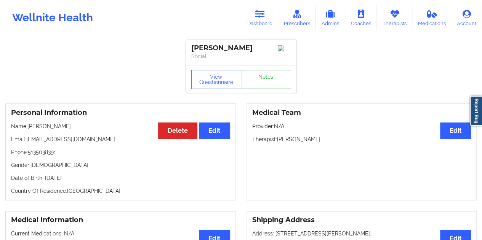
click at [262, 79] on link "Notes" at bounding box center [266, 79] width 50 height 19
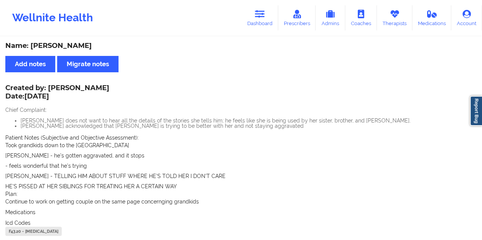
click at [70, 45] on div "Name: [PERSON_NAME]" at bounding box center [240, 46] width 471 height 9
click at [270, 19] on link "Dashboard" at bounding box center [259, 17] width 37 height 25
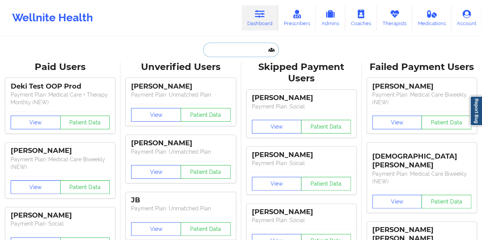
click at [236, 51] on input "text" at bounding box center [240, 50] width 75 height 14
paste input "[EMAIL_ADDRESS][DOMAIN_NAME]"
type input "[EMAIL_ADDRESS][DOMAIN_NAME]"
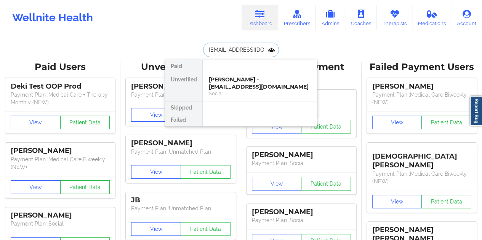
click at [230, 86] on div "[PERSON_NAME] - [EMAIL_ADDRESS][DOMAIN_NAME]" at bounding box center [260, 83] width 102 height 14
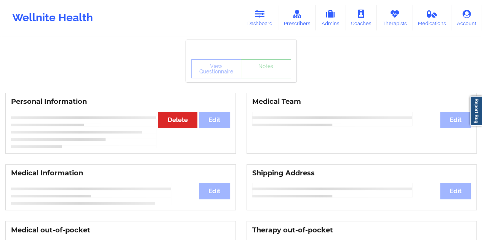
click at [255, 81] on div "View Questionnaire Notes" at bounding box center [241, 68] width 110 height 27
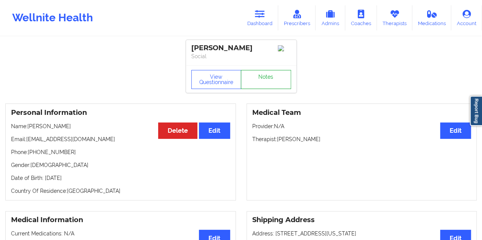
click at [255, 81] on link "Notes" at bounding box center [266, 79] width 50 height 19
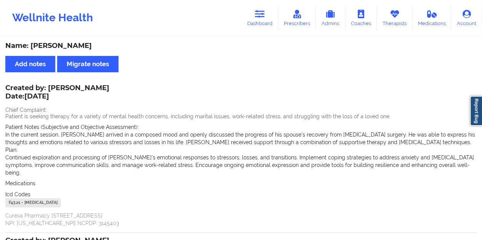
drag, startPoint x: 267, startPoint y: 21, endPoint x: 262, endPoint y: 34, distance: 14.0
click at [267, 21] on link "Dashboard" at bounding box center [259, 17] width 37 height 25
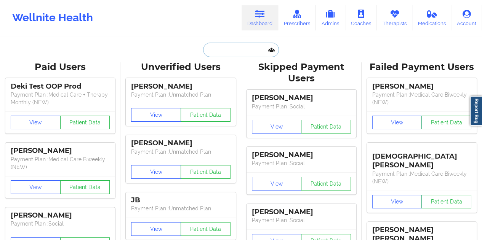
click at [240, 49] on input "text" at bounding box center [240, 50] width 75 height 14
paste input "[EMAIL_ADDRESS][DOMAIN_NAME]"
type input "[EMAIL_ADDRESS][DOMAIN_NAME]"
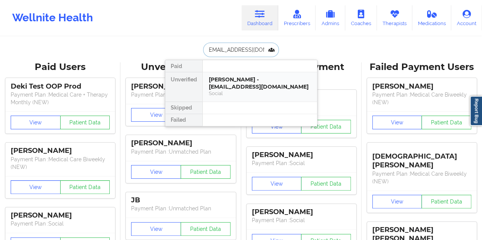
click at [234, 82] on div "[PERSON_NAME] - [EMAIL_ADDRESS][DOMAIN_NAME]" at bounding box center [260, 83] width 102 height 14
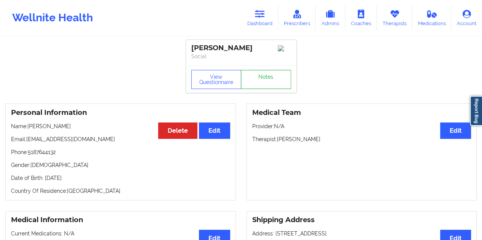
click at [254, 79] on link "Notes" at bounding box center [266, 79] width 50 height 19
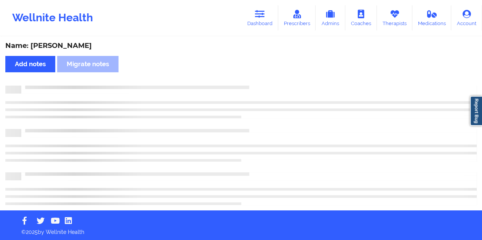
click at [89, 43] on div "Name: [PERSON_NAME]" at bounding box center [240, 46] width 471 height 9
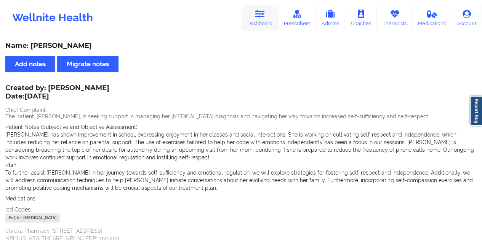
click at [263, 20] on link "Dashboard" at bounding box center [259, 17] width 37 height 25
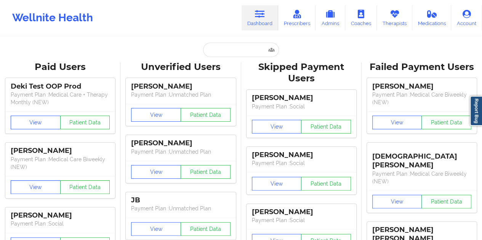
click at [232, 53] on input "text" at bounding box center [240, 50] width 75 height 14
paste input "[EMAIL_ADDRESS][DOMAIN_NAME]"
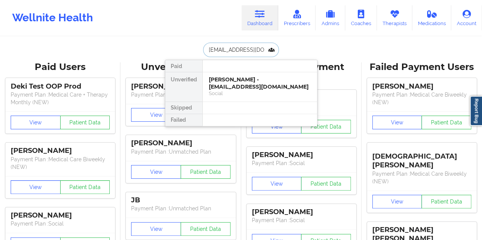
scroll to position [0, 5]
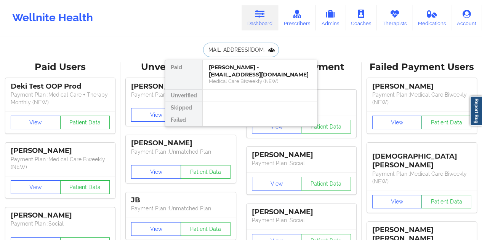
type input "[EMAIL_ADDRESS][DOMAIN_NAME]"
click at [254, 90] on div at bounding box center [259, 96] width 115 height 12
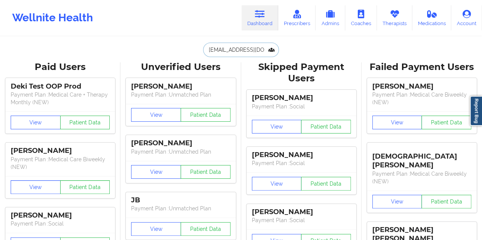
click at [252, 56] on input "[EMAIL_ADDRESS][DOMAIN_NAME]" at bounding box center [240, 50] width 75 height 14
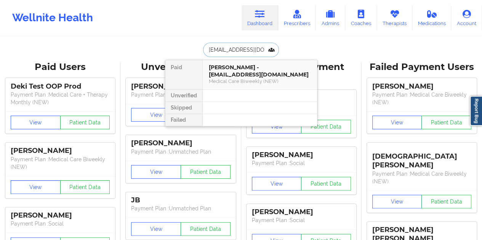
click at [248, 87] on div "[PERSON_NAME] - [EMAIL_ADDRESS][DOMAIN_NAME] Medical Care Biweekly (NEW)" at bounding box center [260, 74] width 114 height 29
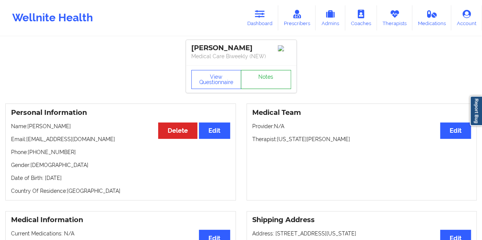
click at [264, 82] on link "Notes" at bounding box center [266, 79] width 50 height 19
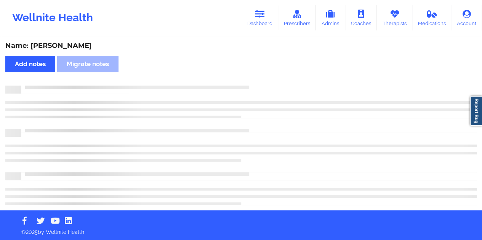
click at [63, 47] on div "Name: [PERSON_NAME]" at bounding box center [240, 46] width 471 height 9
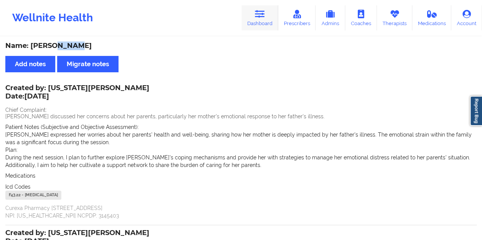
click at [265, 16] on icon at bounding box center [260, 14] width 10 height 8
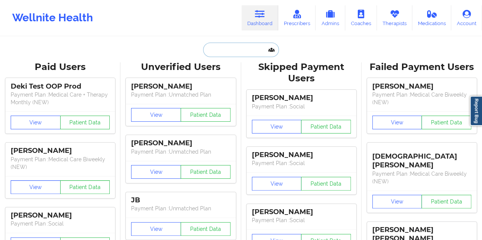
drag, startPoint x: 265, startPoint y: 16, endPoint x: 242, endPoint y: 46, distance: 37.8
click at [242, 46] on input "text" at bounding box center [240, 50] width 75 height 14
paste input "[EMAIL_ADDRESS][DOMAIN_NAME]"
type input "[EMAIL_ADDRESS][DOMAIN_NAME]"
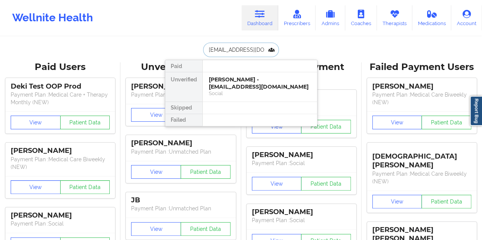
click at [252, 82] on div "[PERSON_NAME] - [EMAIL_ADDRESS][DOMAIN_NAME]" at bounding box center [260, 83] width 102 height 14
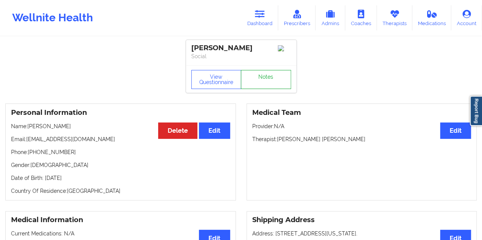
click at [254, 81] on link "Notes" at bounding box center [266, 79] width 50 height 19
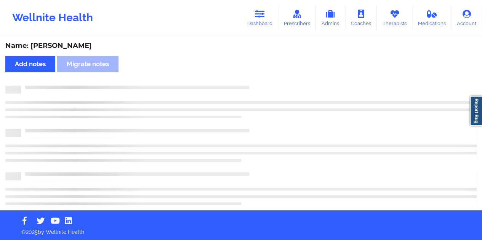
click at [67, 48] on div "Name: [PERSON_NAME]" at bounding box center [240, 46] width 471 height 9
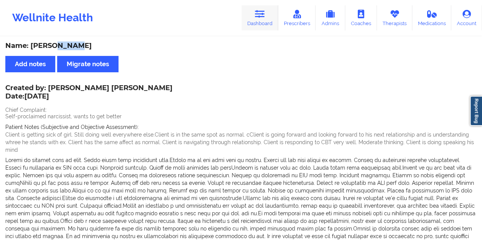
click at [260, 19] on link "Dashboard" at bounding box center [259, 17] width 37 height 25
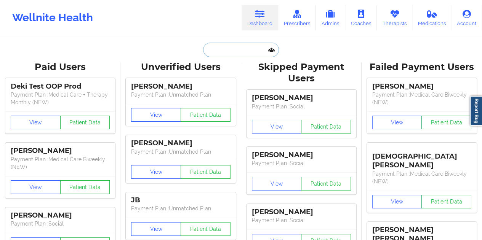
click at [237, 44] on input "text" at bounding box center [240, 50] width 75 height 14
paste input "[EMAIL_ADDRESS][DOMAIN_NAME]"
type input "[EMAIL_ADDRESS][DOMAIN_NAME]"
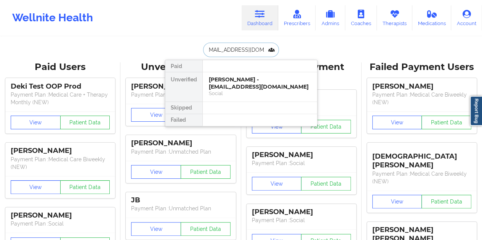
click at [251, 86] on div "[PERSON_NAME] - [EMAIL_ADDRESS][DOMAIN_NAME]" at bounding box center [260, 83] width 102 height 14
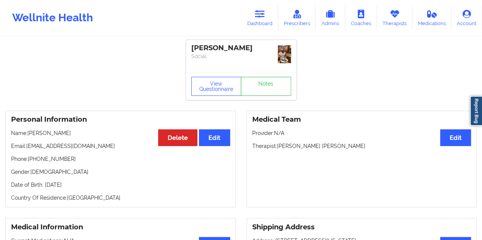
click at [266, 4] on div "Wellnite Health Dashboard Prescribers Admins Coaches Therapists Medications Acc…" at bounding box center [241, 18] width 482 height 30
click at [261, 15] on icon at bounding box center [260, 14] width 10 height 8
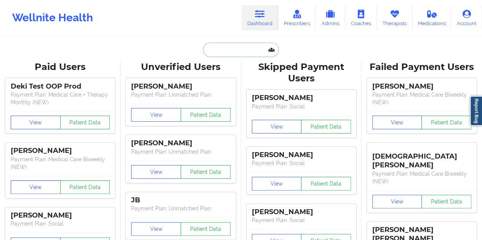
click at [230, 55] on input "text" at bounding box center [240, 50] width 75 height 14
paste input "[EMAIL_ADDRESS][DOMAIN_NAME]"
type input "[EMAIL_ADDRESS][DOMAIN_NAME]"
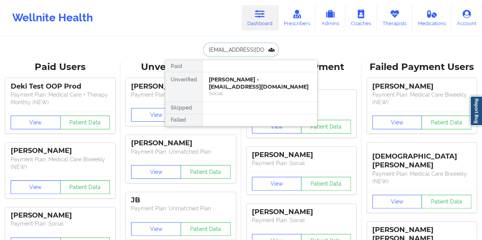
scroll to position [0, 5]
click at [235, 89] on div "[PERSON_NAME] - [EMAIL_ADDRESS][DOMAIN_NAME]" at bounding box center [260, 83] width 102 height 14
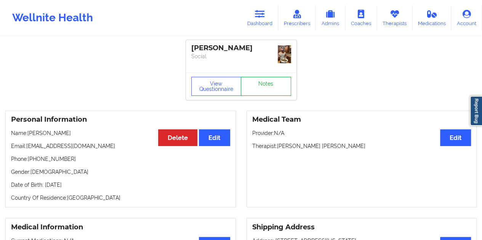
click at [262, 79] on link "Notes" at bounding box center [266, 86] width 50 height 19
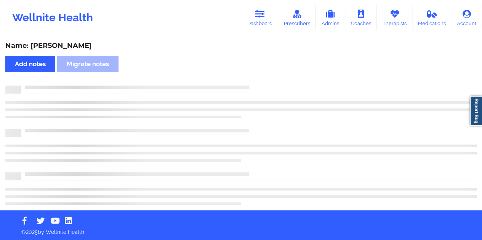
click at [66, 43] on div "Name: [PERSON_NAME]" at bounding box center [240, 46] width 471 height 9
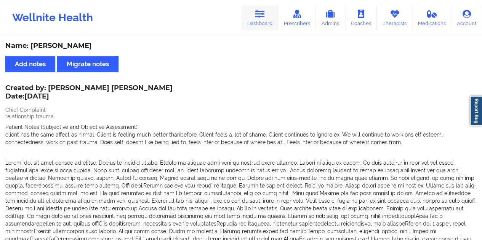
drag, startPoint x: 257, startPoint y: 21, endPoint x: 256, endPoint y: 29, distance: 8.1
click at [257, 21] on link "Dashboard" at bounding box center [259, 17] width 37 height 25
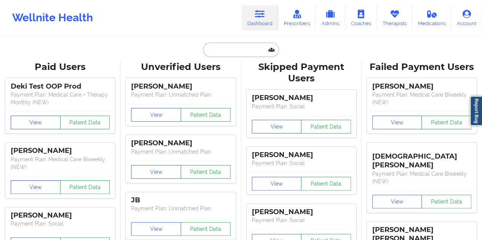
click at [240, 52] on input "text" at bounding box center [240, 50] width 75 height 14
paste input "[PERSON_NAME][EMAIL_ADDRESS][DOMAIN_NAME]"
type input "[PERSON_NAME][EMAIL_ADDRESS][DOMAIN_NAME]"
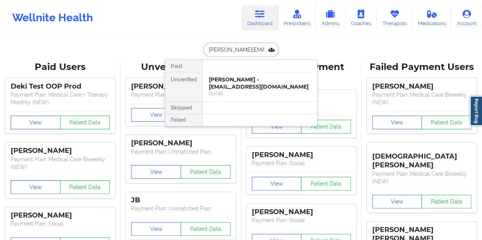
scroll to position [0, 14]
click at [256, 91] on div "Social" at bounding box center [260, 93] width 102 height 6
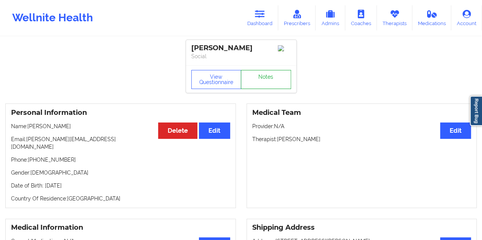
click at [265, 84] on link "Notes" at bounding box center [266, 79] width 50 height 19
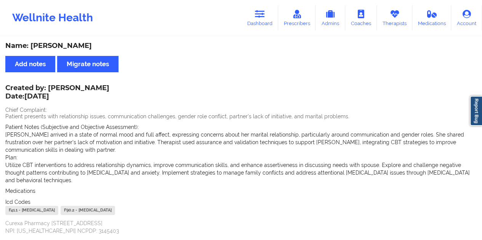
drag, startPoint x: 267, startPoint y: 27, endPoint x: 265, endPoint y: 35, distance: 8.4
click at [267, 26] on link "Dashboard" at bounding box center [259, 17] width 37 height 25
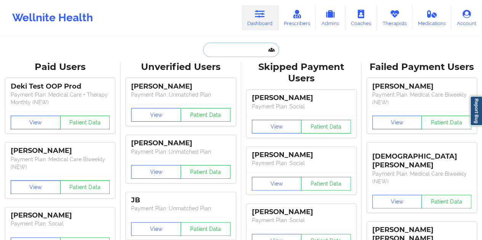
click at [241, 52] on input "text" at bounding box center [240, 50] width 75 height 14
paste input "[EMAIL_ADDRESS][DOMAIN_NAME]"
type input "[EMAIL_ADDRESS][DOMAIN_NAME]"
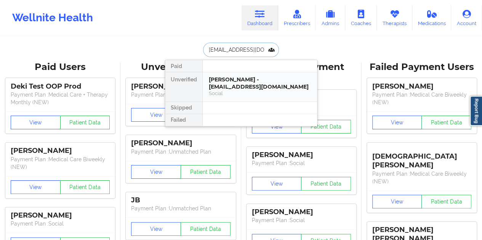
click at [249, 84] on div "[PERSON_NAME] - [EMAIL_ADDRESS][DOMAIN_NAME]" at bounding box center [260, 83] width 102 height 14
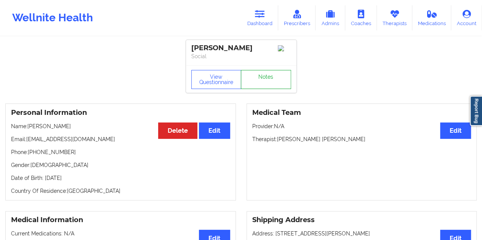
click at [264, 80] on link "Notes" at bounding box center [266, 79] width 50 height 19
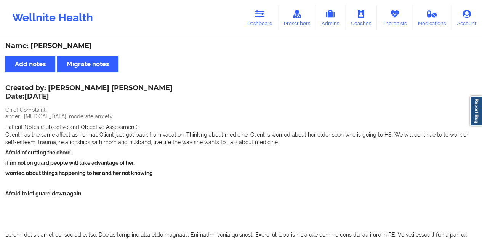
drag, startPoint x: 90, startPoint y: 46, endPoint x: 47, endPoint y: 43, distance: 43.1
click at [47, 43] on div "Name: [PERSON_NAME]" at bounding box center [240, 46] width 471 height 9
click at [261, 23] on link "Dashboard" at bounding box center [259, 17] width 37 height 25
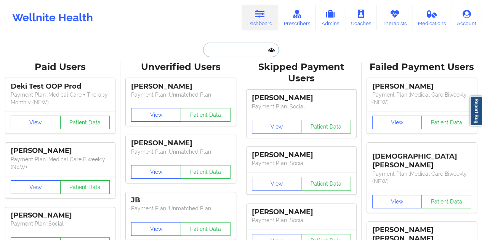
click at [228, 49] on input "text" at bounding box center [240, 50] width 75 height 14
paste input "[EMAIL_ADDRESS][DOMAIN_NAME]"
type input "[EMAIL_ADDRESS][DOMAIN_NAME]"
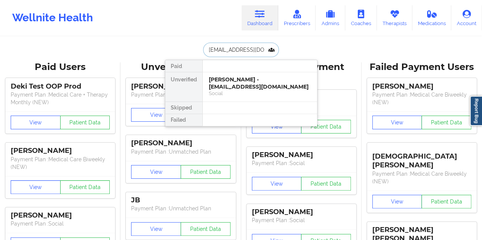
scroll to position [0, 8]
click at [233, 78] on div "[PERSON_NAME] - [EMAIL_ADDRESS][DOMAIN_NAME]" at bounding box center [260, 83] width 102 height 14
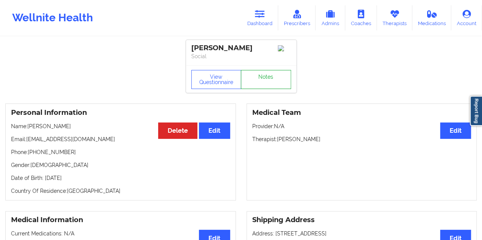
click at [264, 77] on link "Notes" at bounding box center [266, 79] width 50 height 19
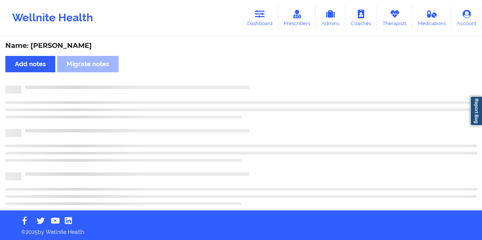
click at [78, 46] on div "Name: [PERSON_NAME]" at bounding box center [240, 46] width 471 height 9
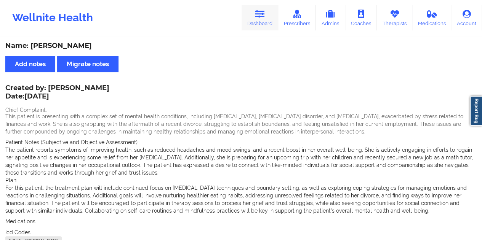
click at [255, 19] on link "Dashboard" at bounding box center [259, 17] width 37 height 25
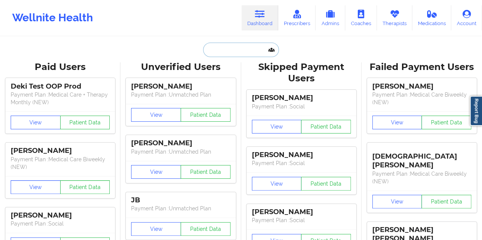
drag, startPoint x: 255, startPoint y: 19, endPoint x: 242, endPoint y: 52, distance: 35.1
click at [243, 52] on input "text" at bounding box center [240, 50] width 75 height 14
paste input "[EMAIL_ADDRESS][DOMAIN_NAME]"
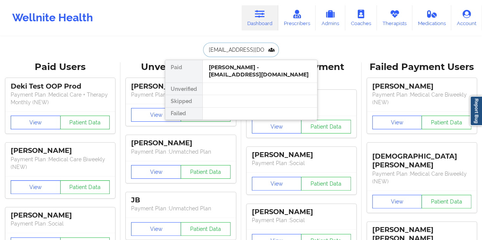
type input "[EMAIL_ADDRESS][DOMAIN_NAME]"
click at [244, 86] on div at bounding box center [259, 89] width 115 height 12
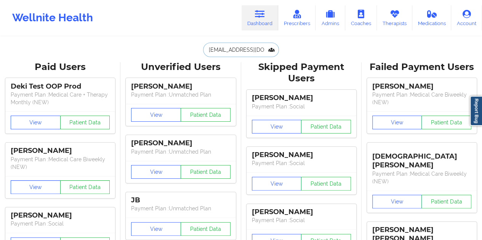
click at [242, 54] on input "[EMAIL_ADDRESS][DOMAIN_NAME]" at bounding box center [240, 50] width 75 height 14
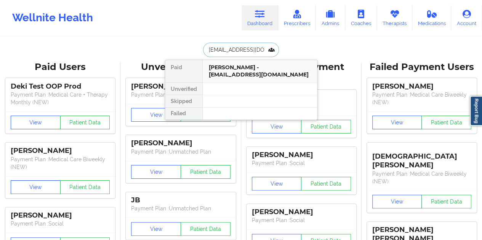
click at [249, 75] on div "[PERSON_NAME] - [EMAIL_ADDRESS][DOMAIN_NAME]" at bounding box center [260, 71] width 102 height 14
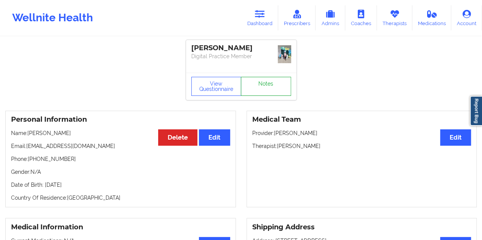
click at [260, 79] on link "Notes" at bounding box center [266, 86] width 50 height 19
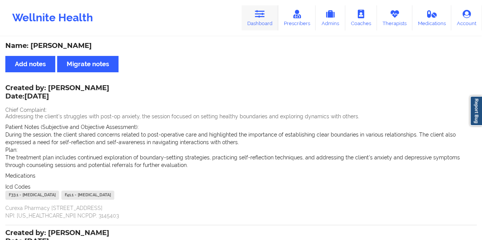
click at [264, 25] on link "Dashboard" at bounding box center [259, 17] width 37 height 25
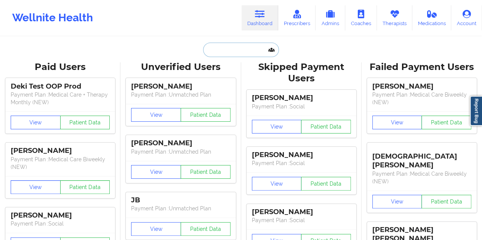
click at [242, 50] on input "text" at bounding box center [240, 50] width 75 height 14
paste input "[EMAIL_ADDRESS][DOMAIN_NAME]"
type input "[EMAIL_ADDRESS][DOMAIN_NAME]"
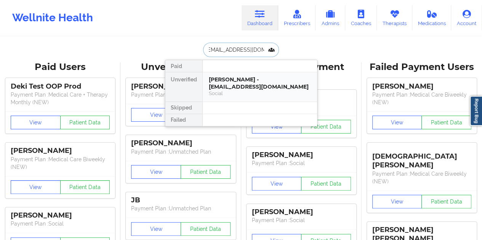
drag, startPoint x: 255, startPoint y: 80, endPoint x: 254, endPoint y: 72, distance: 8.1
click at [254, 72] on div "[PERSON_NAME] - [EMAIL_ADDRESS][DOMAIN_NAME] Social" at bounding box center [260, 86] width 114 height 29
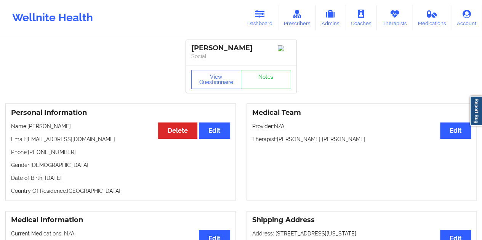
click at [263, 79] on link "Notes" at bounding box center [266, 79] width 50 height 19
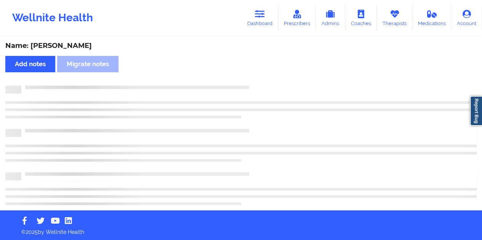
click at [71, 45] on div "Name: [PERSON_NAME]" at bounding box center [240, 46] width 471 height 9
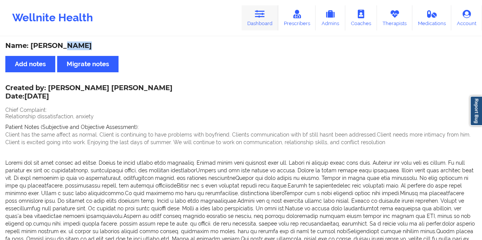
click at [262, 22] on link "Dashboard" at bounding box center [259, 17] width 37 height 25
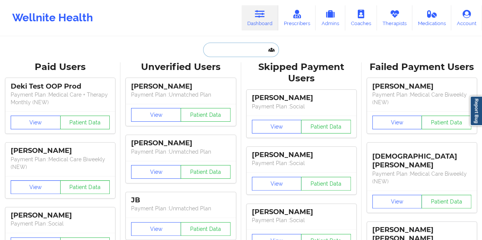
click at [246, 50] on input "text" at bounding box center [240, 50] width 75 height 14
paste input "[EMAIL_ADDRESS][DOMAIN_NAME]"
type input "[EMAIL_ADDRESS][DOMAIN_NAME]"
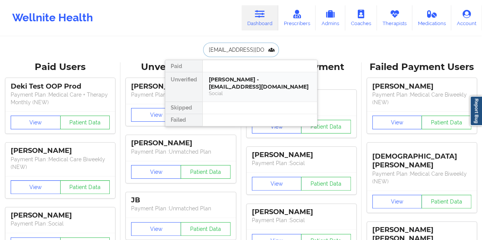
click at [241, 81] on div "[PERSON_NAME] - [EMAIL_ADDRESS][DOMAIN_NAME]" at bounding box center [260, 83] width 102 height 14
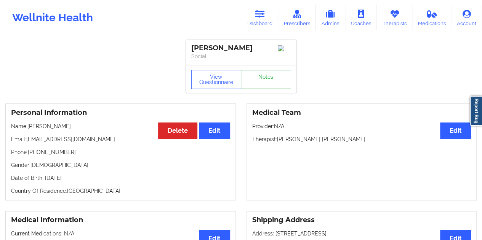
click at [259, 77] on link "Notes" at bounding box center [266, 79] width 50 height 19
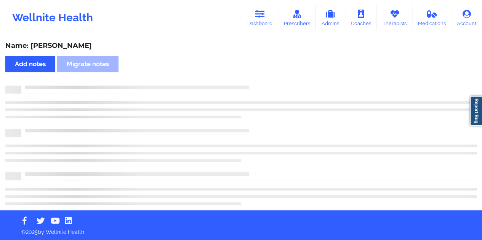
click at [56, 44] on div "Name: [PERSON_NAME]" at bounding box center [240, 46] width 471 height 9
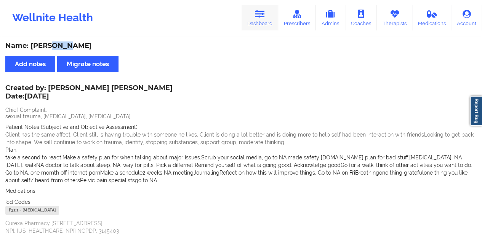
click at [265, 24] on link "Dashboard" at bounding box center [259, 17] width 37 height 25
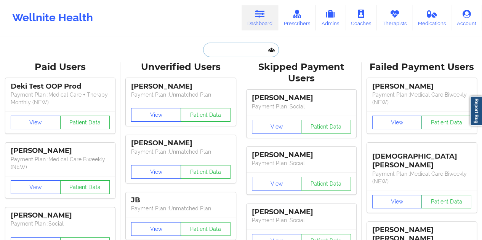
click at [244, 46] on input "text" at bounding box center [240, 50] width 75 height 14
paste input "[EMAIL_ADDRESS][DOMAIN_NAME]"
type input "[EMAIL_ADDRESS][DOMAIN_NAME]"
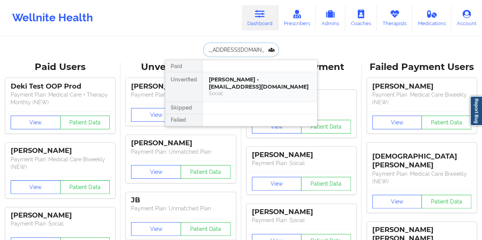
drag, startPoint x: 258, startPoint y: 80, endPoint x: 249, endPoint y: 81, distance: 9.2
click at [249, 81] on div "[PERSON_NAME] - [EMAIL_ADDRESS][DOMAIN_NAME]" at bounding box center [260, 83] width 102 height 14
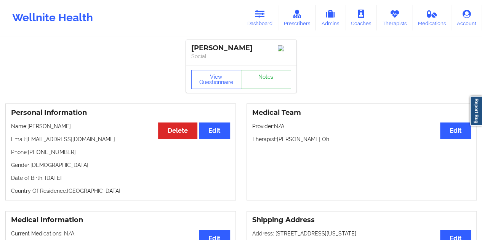
click at [260, 83] on link "Notes" at bounding box center [266, 79] width 50 height 19
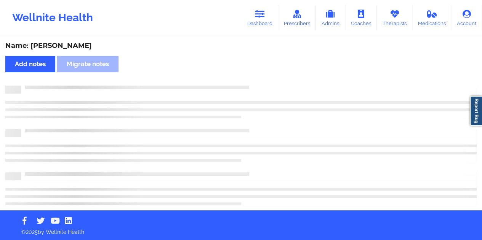
click at [74, 44] on div "Name: [PERSON_NAME]" at bounding box center [240, 46] width 471 height 9
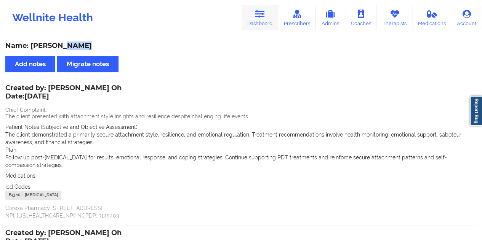
click at [257, 16] on icon at bounding box center [260, 14] width 10 height 8
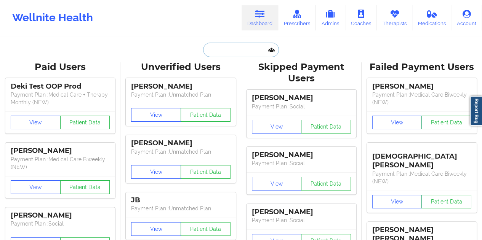
click at [238, 48] on input "text" at bounding box center [240, 50] width 75 height 14
paste input "[EMAIL_ADDRESS][DOMAIN_NAME]"
type input "[EMAIL_ADDRESS][DOMAIN_NAME]"
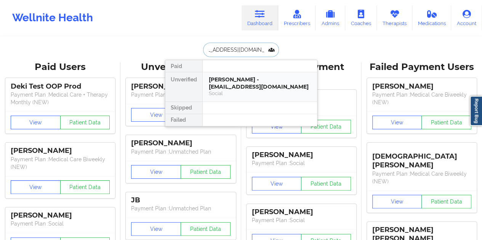
click at [260, 81] on div "[PERSON_NAME] - [EMAIL_ADDRESS][DOMAIN_NAME]" at bounding box center [260, 83] width 102 height 14
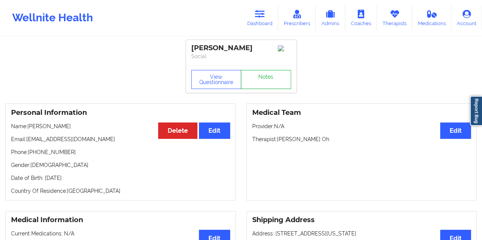
click at [267, 73] on link "Notes" at bounding box center [266, 79] width 50 height 19
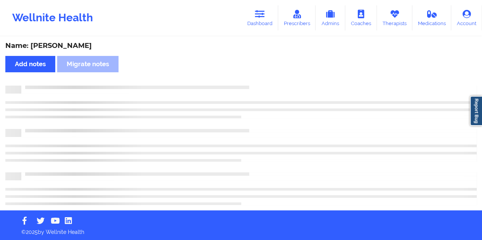
click at [67, 45] on div "Name: [PERSON_NAME]" at bounding box center [240, 46] width 471 height 9
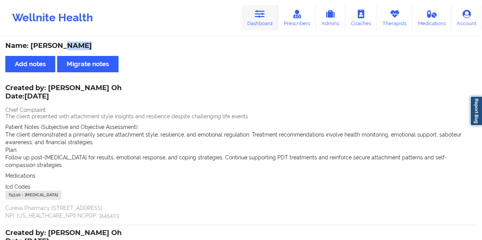
click at [256, 19] on link "Dashboard" at bounding box center [259, 17] width 37 height 25
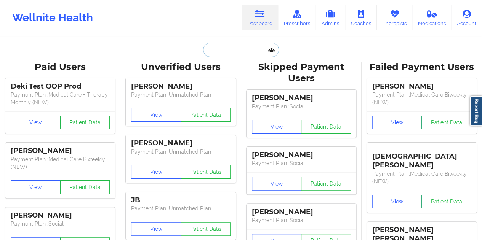
click at [245, 49] on input "text" at bounding box center [240, 50] width 75 height 14
paste input "[EMAIL_ADDRESS][DOMAIN_NAME]"
type input "[EMAIL_ADDRESS][DOMAIN_NAME]"
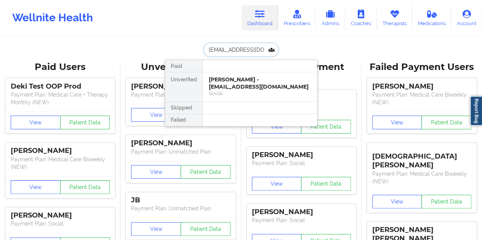
scroll to position [0, 6]
click at [233, 81] on div "[PERSON_NAME] - [EMAIL_ADDRESS][DOMAIN_NAME]" at bounding box center [260, 83] width 102 height 14
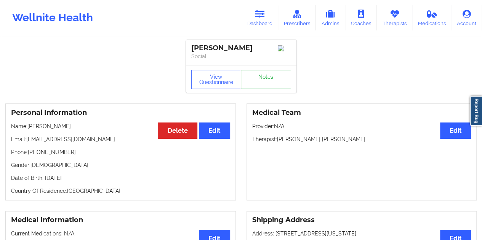
click at [266, 77] on link "Notes" at bounding box center [266, 79] width 50 height 19
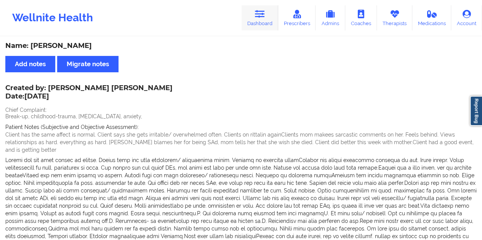
click at [266, 25] on link "Dashboard" at bounding box center [259, 17] width 37 height 25
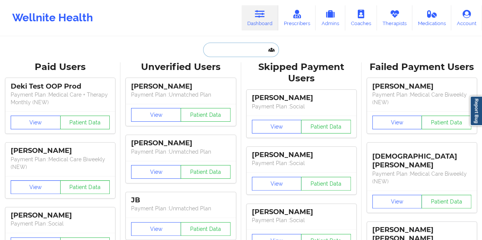
click at [247, 48] on input "text" at bounding box center [240, 50] width 75 height 14
paste input "[EMAIL_ADDRESS][DOMAIN_NAME]"
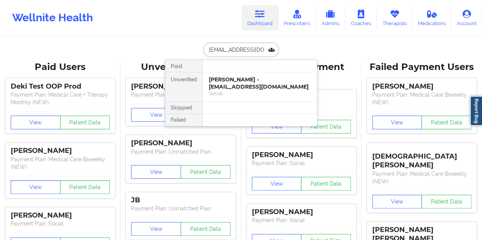
type input "[EMAIL_ADDRESS][DOMAIN_NAME]"
click at [252, 83] on div "[PERSON_NAME] - [EMAIL_ADDRESS][DOMAIN_NAME]" at bounding box center [260, 83] width 102 height 14
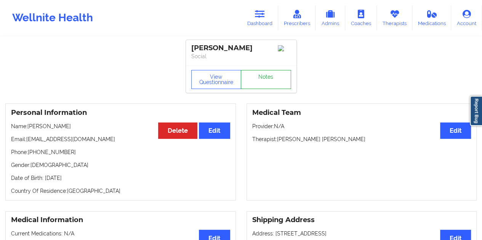
click at [261, 79] on link "Notes" at bounding box center [266, 79] width 50 height 19
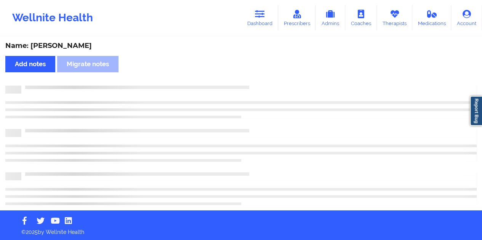
click at [67, 47] on div "Name: [PERSON_NAME]" at bounding box center [240, 46] width 471 height 9
